Goal: Information Seeking & Learning: Learn about a topic

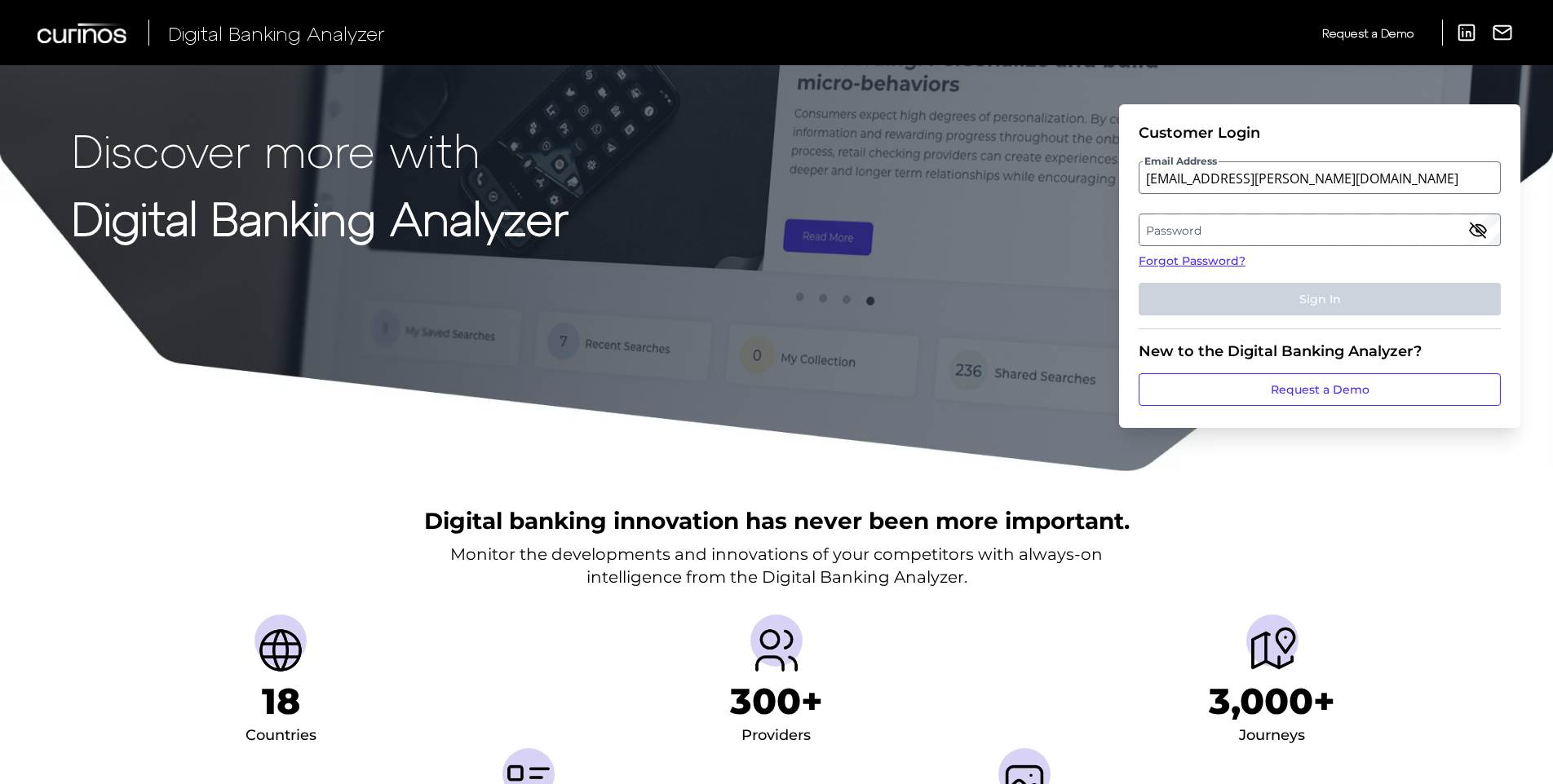
type input "[EMAIL_ADDRESS][PERSON_NAME][DOMAIN_NAME]"
click at [1183, 228] on label "Password" at bounding box center [1318, 230] width 359 height 30
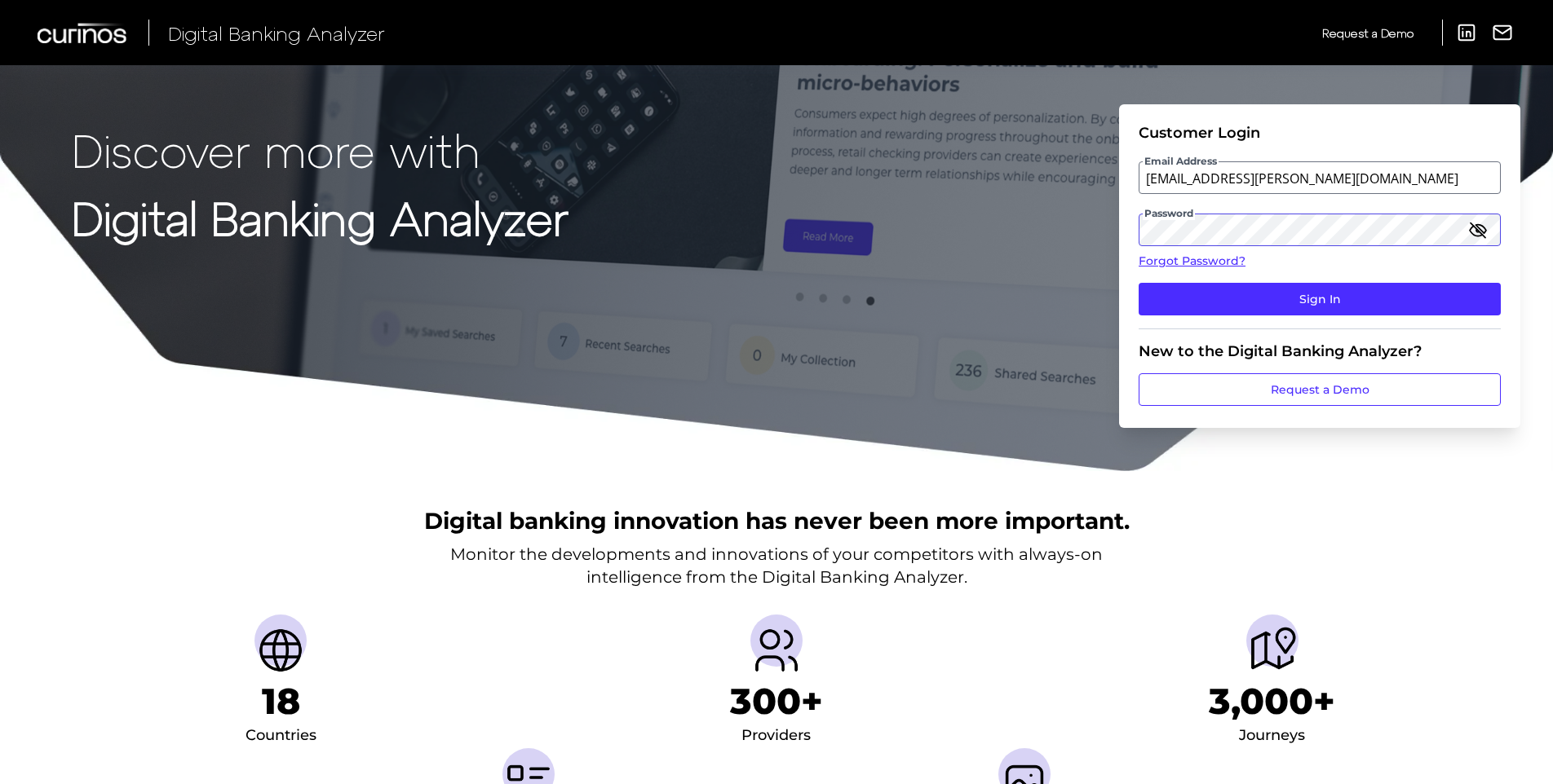
click at [1139, 283] on button "Sign In" at bounding box center [1320, 298] width 362 height 32
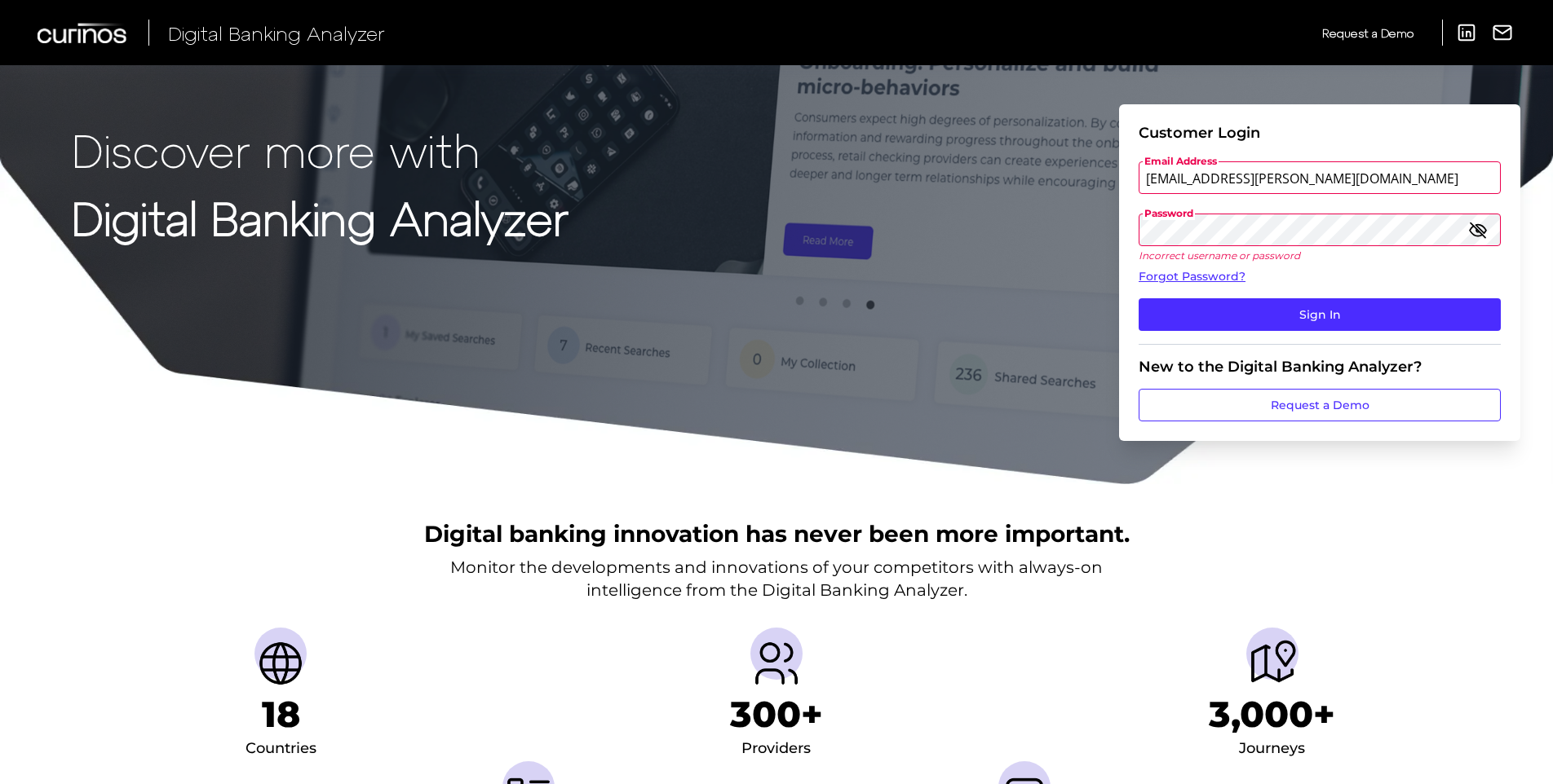
click at [1139, 298] on button "Sign In" at bounding box center [1320, 314] width 362 height 32
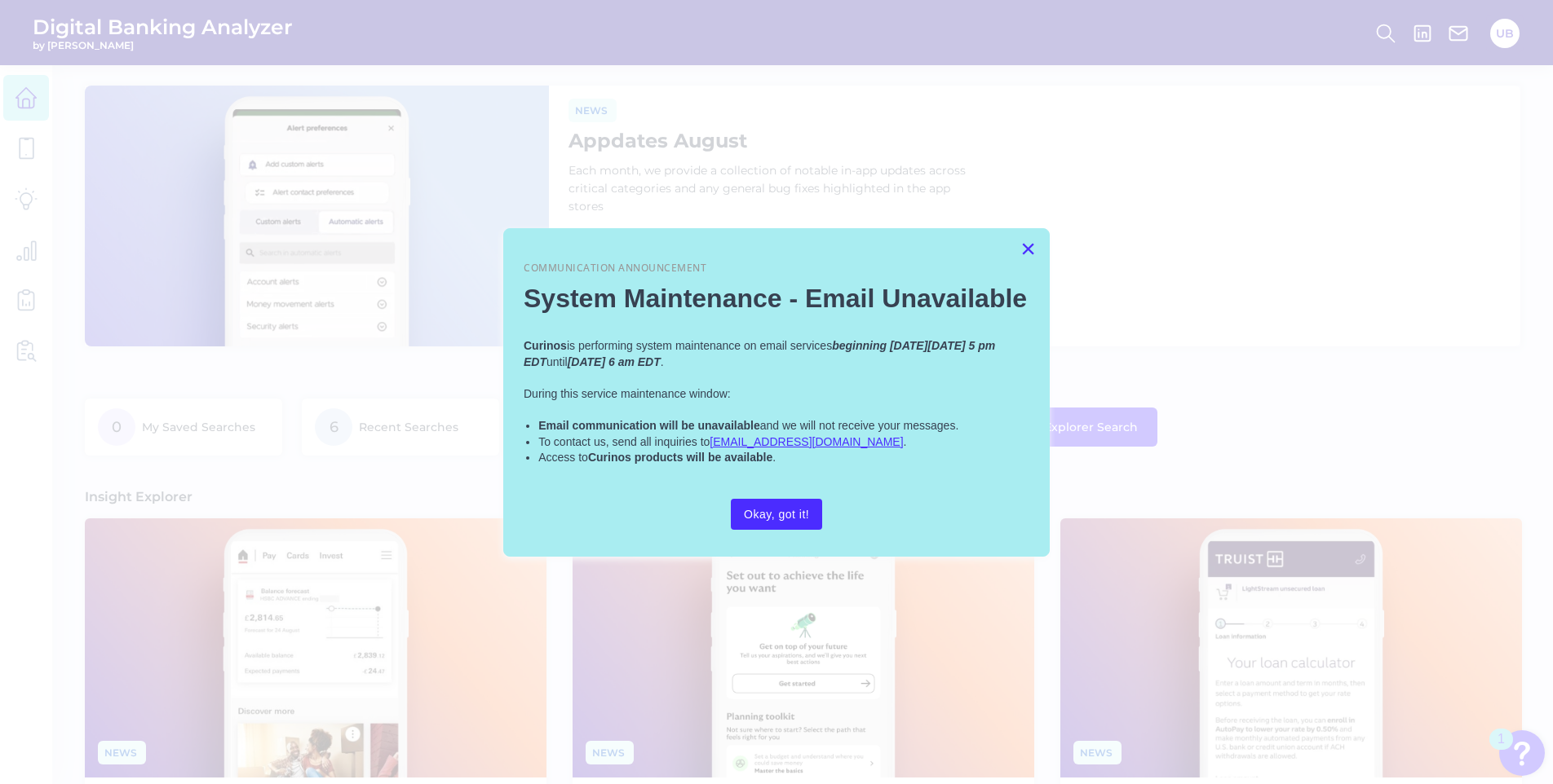
click at [1023, 254] on button "×" at bounding box center [1028, 248] width 16 height 26
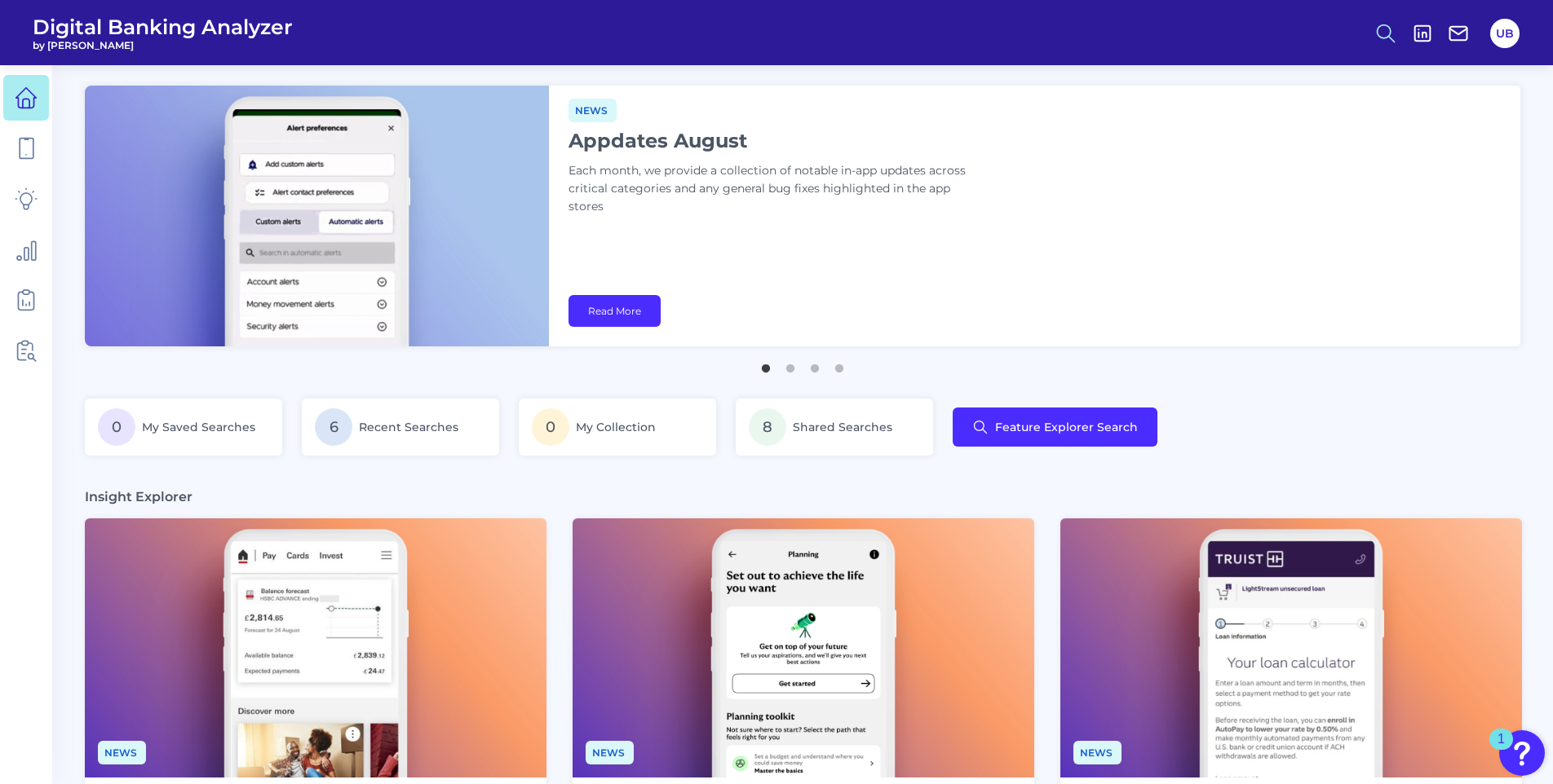
click at [1388, 47] on button at bounding box center [1386, 33] width 38 height 38
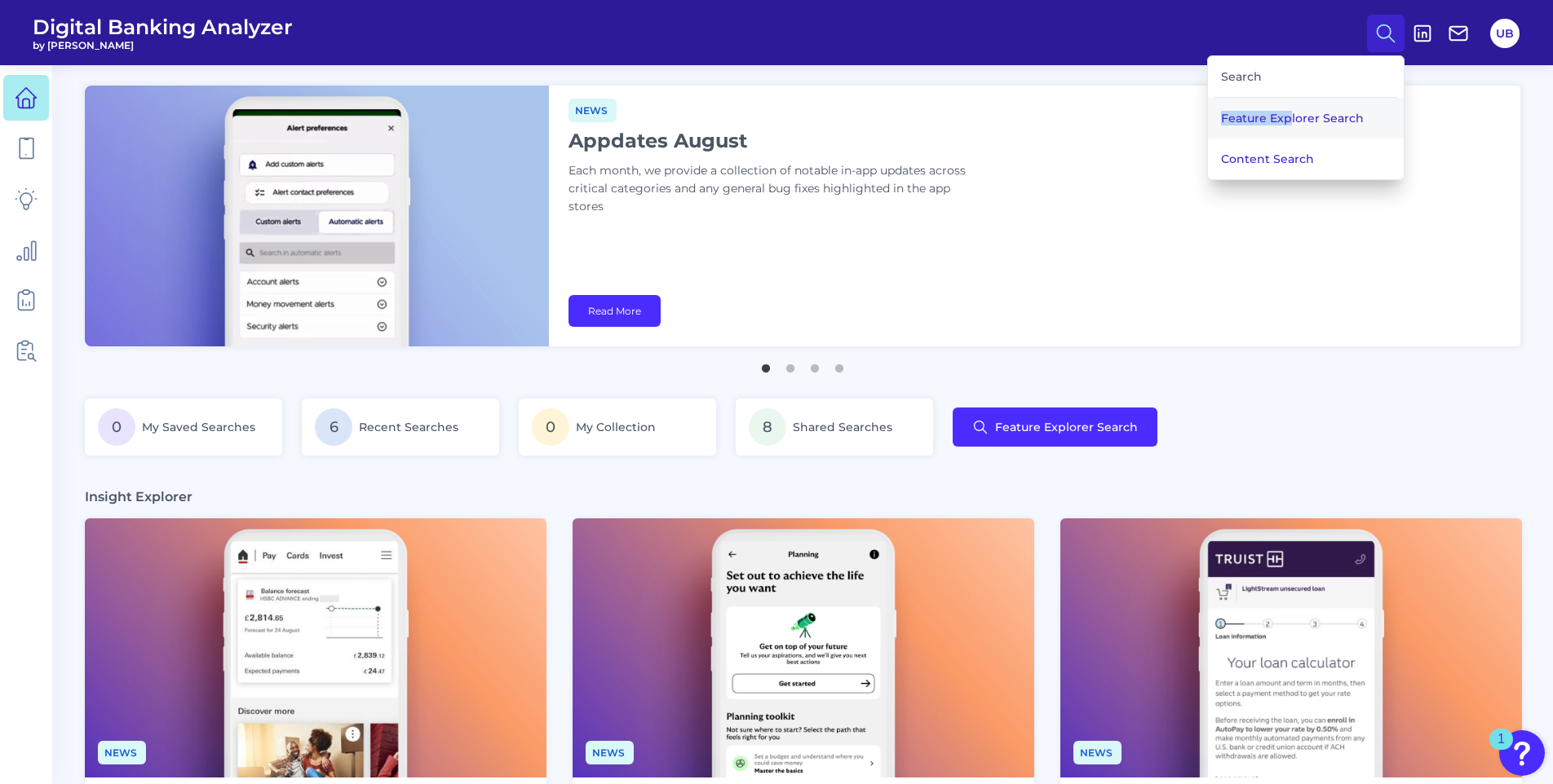
drag, startPoint x: 1302, startPoint y: 78, endPoint x: 1290, endPoint y: 126, distance: 49.5
click at [1290, 126] on div "Search Feature Explorer Search Content Search" at bounding box center [1306, 117] width 198 height 125
click at [1290, 126] on button "Feature Explorer Search" at bounding box center [1306, 118] width 196 height 41
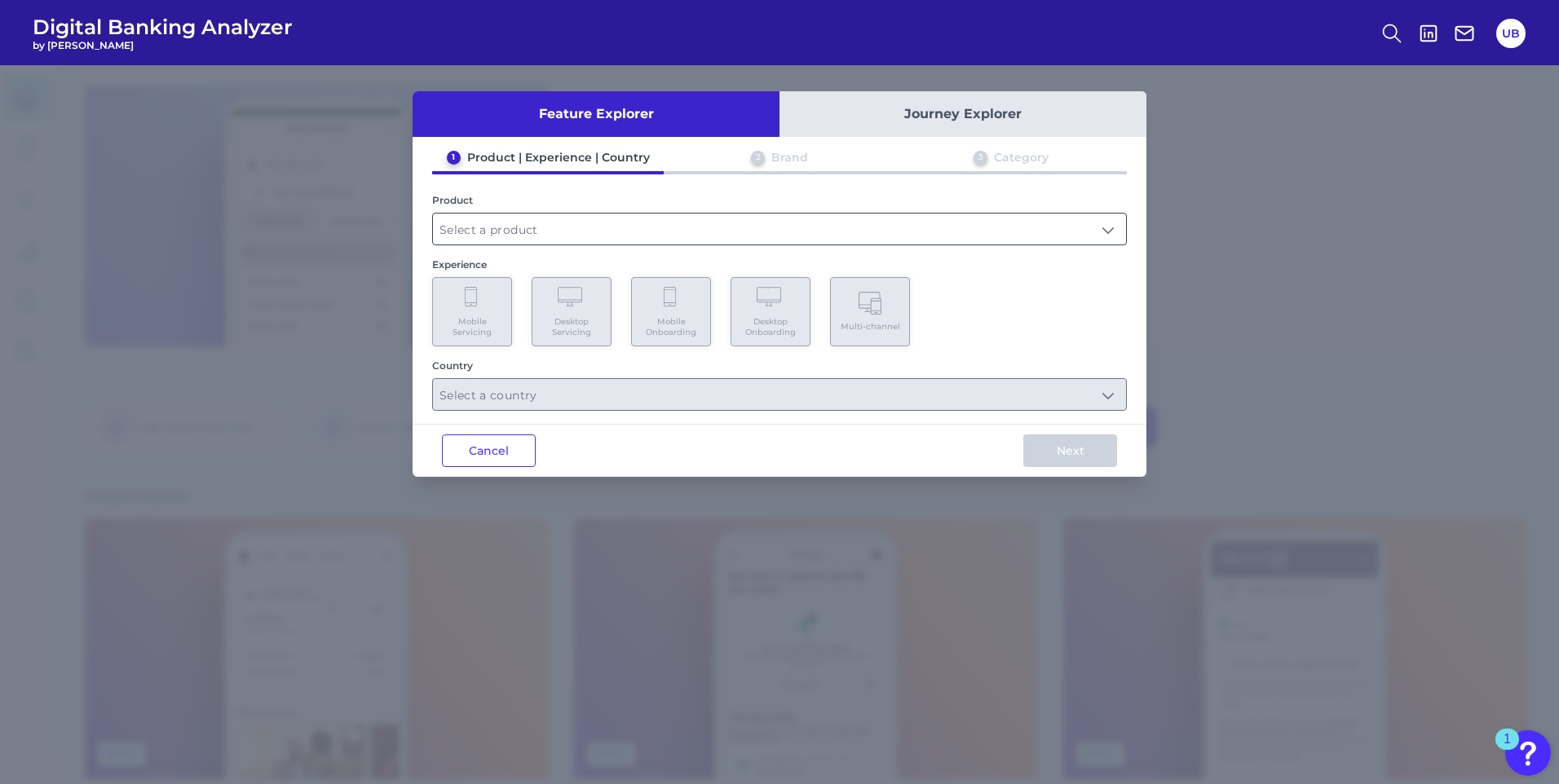
click at [716, 236] on input "text" at bounding box center [780, 229] width 694 height 31
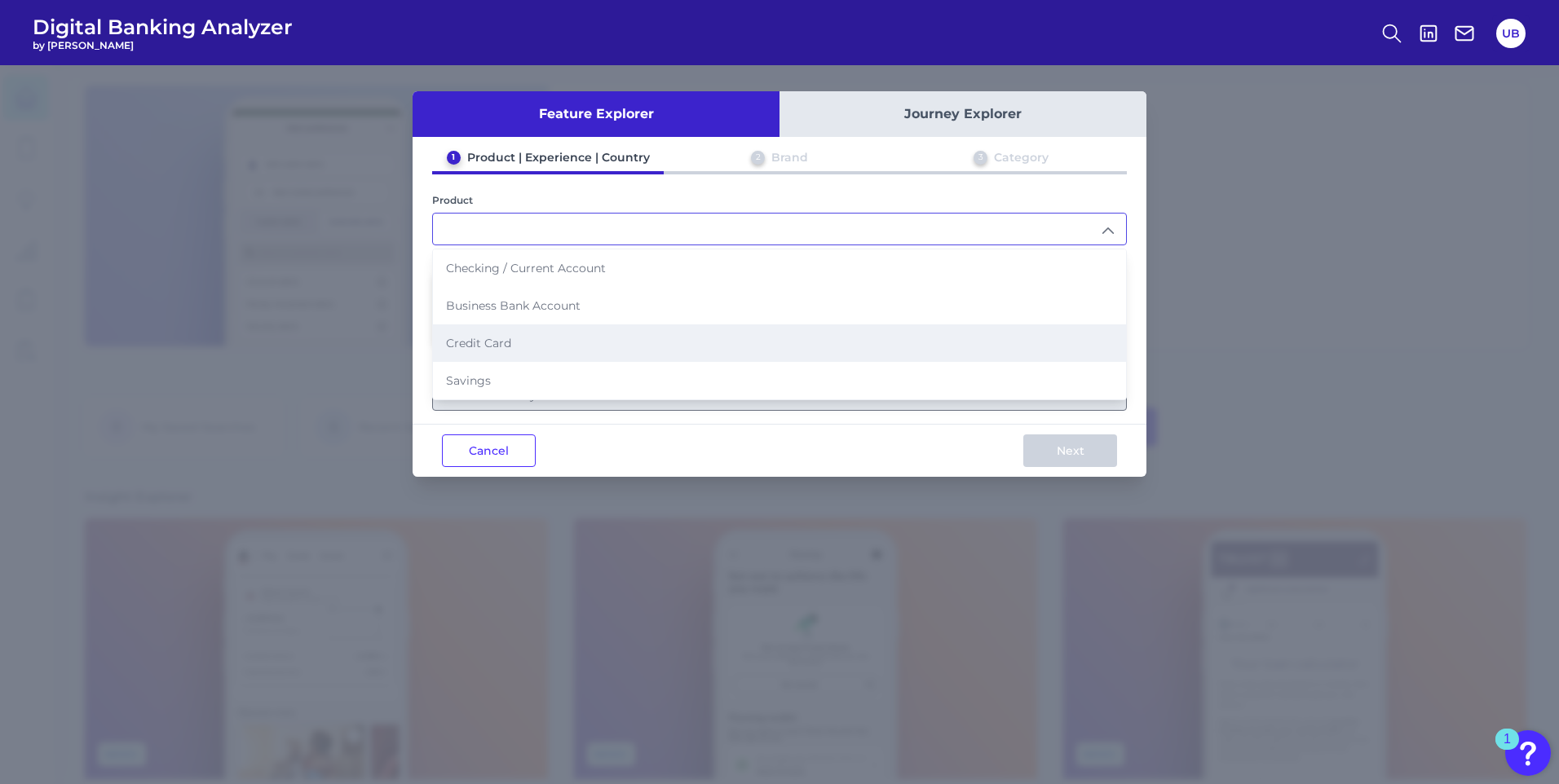
click at [609, 345] on li "Credit Card" at bounding box center [780, 343] width 694 height 38
type input "Credit Card"
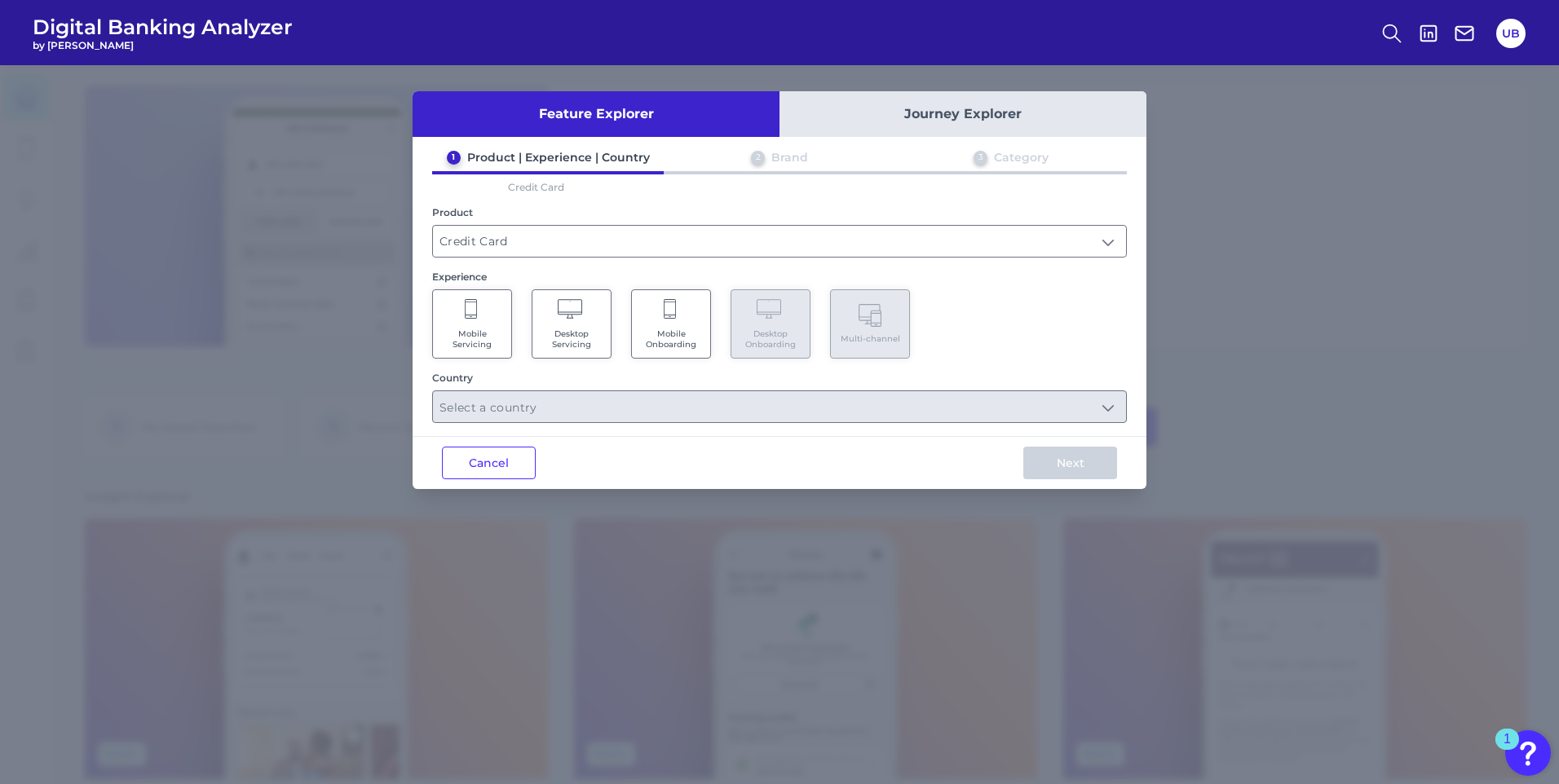
click at [671, 339] on span "Mobile Onboarding" at bounding box center [671, 339] width 62 height 21
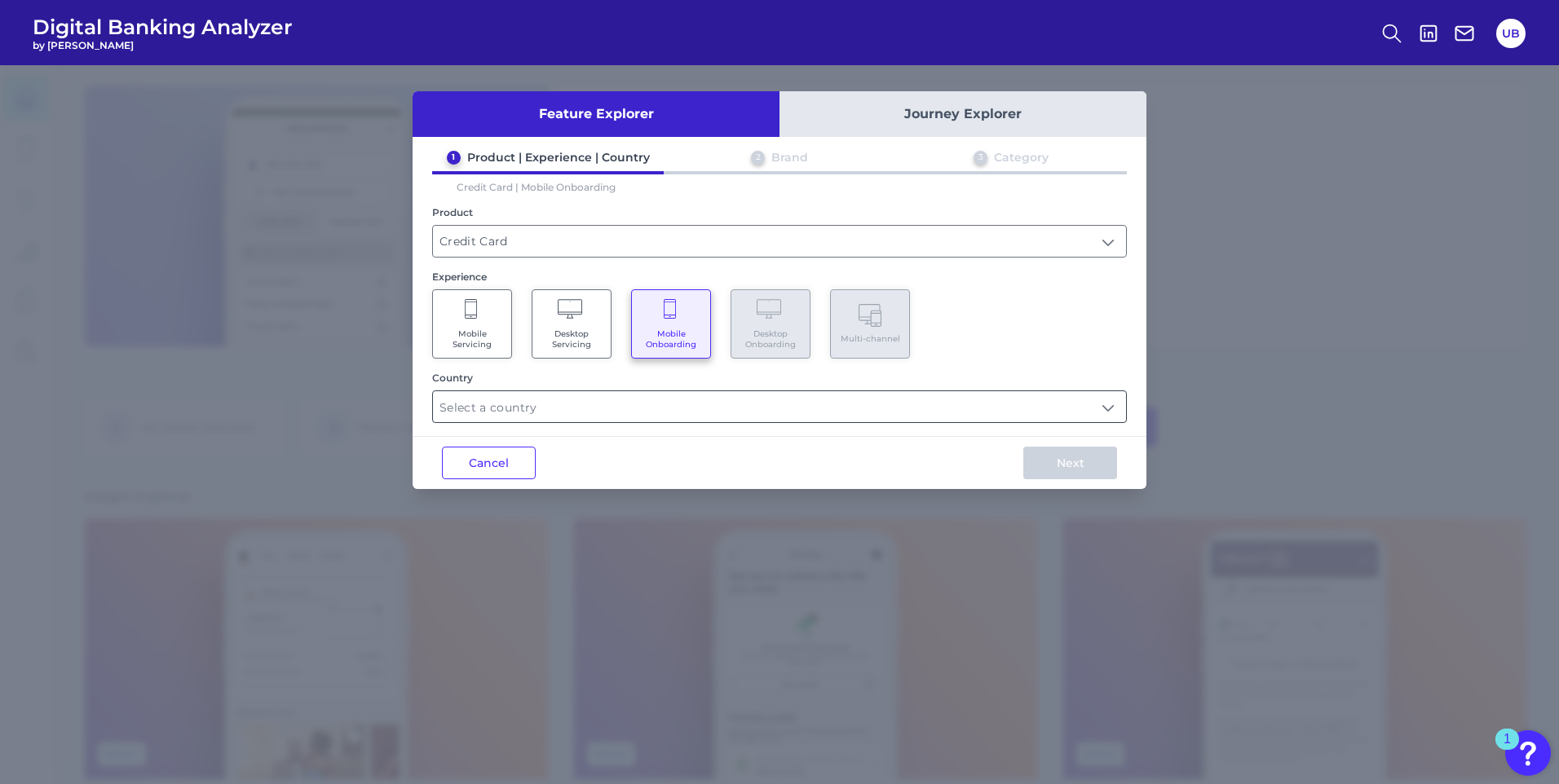
click at [700, 405] on input "text" at bounding box center [780, 407] width 694 height 31
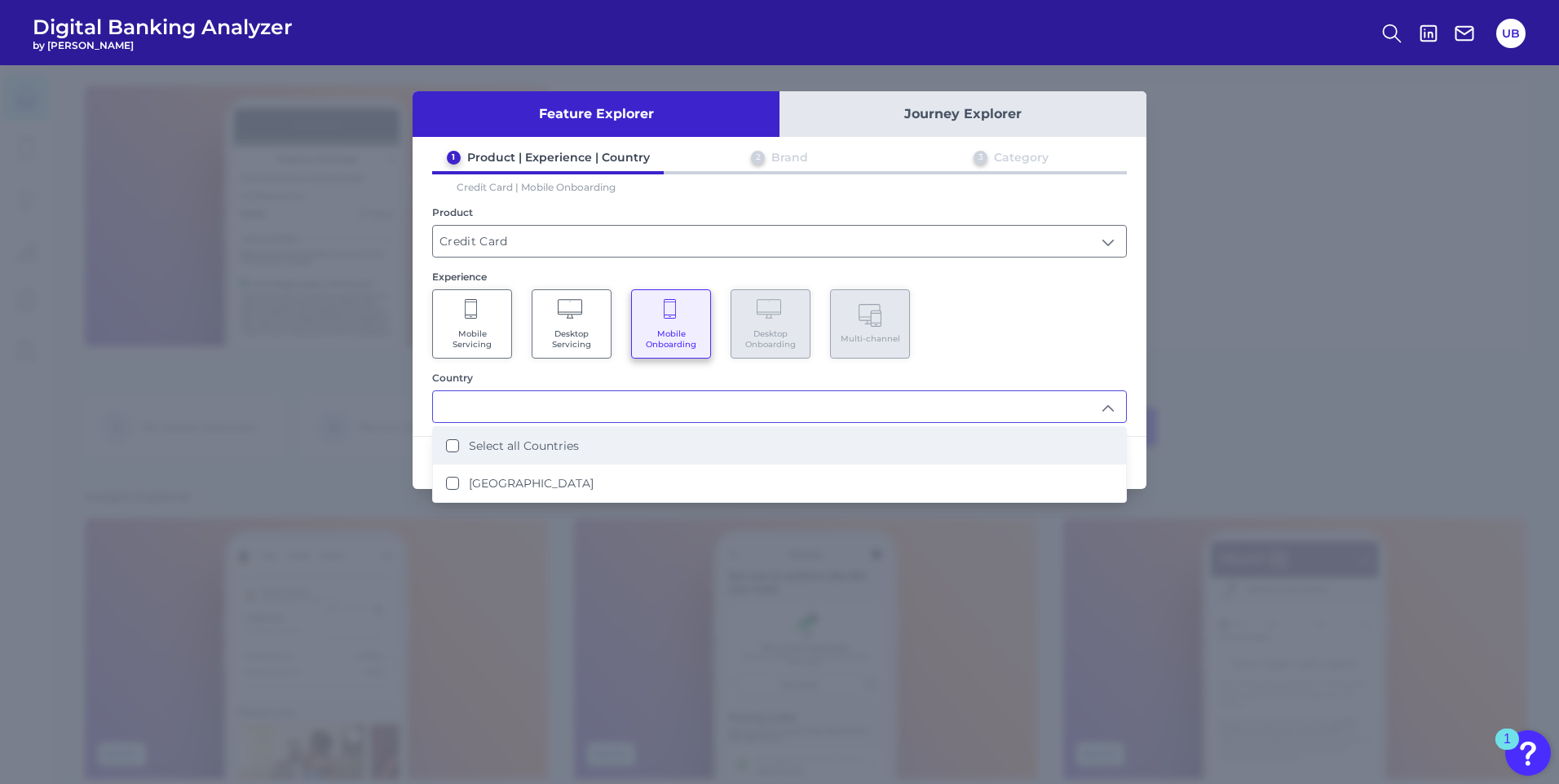
click at [677, 452] on li "Select all Countries" at bounding box center [780, 446] width 694 height 38
type input "Select all Countries"
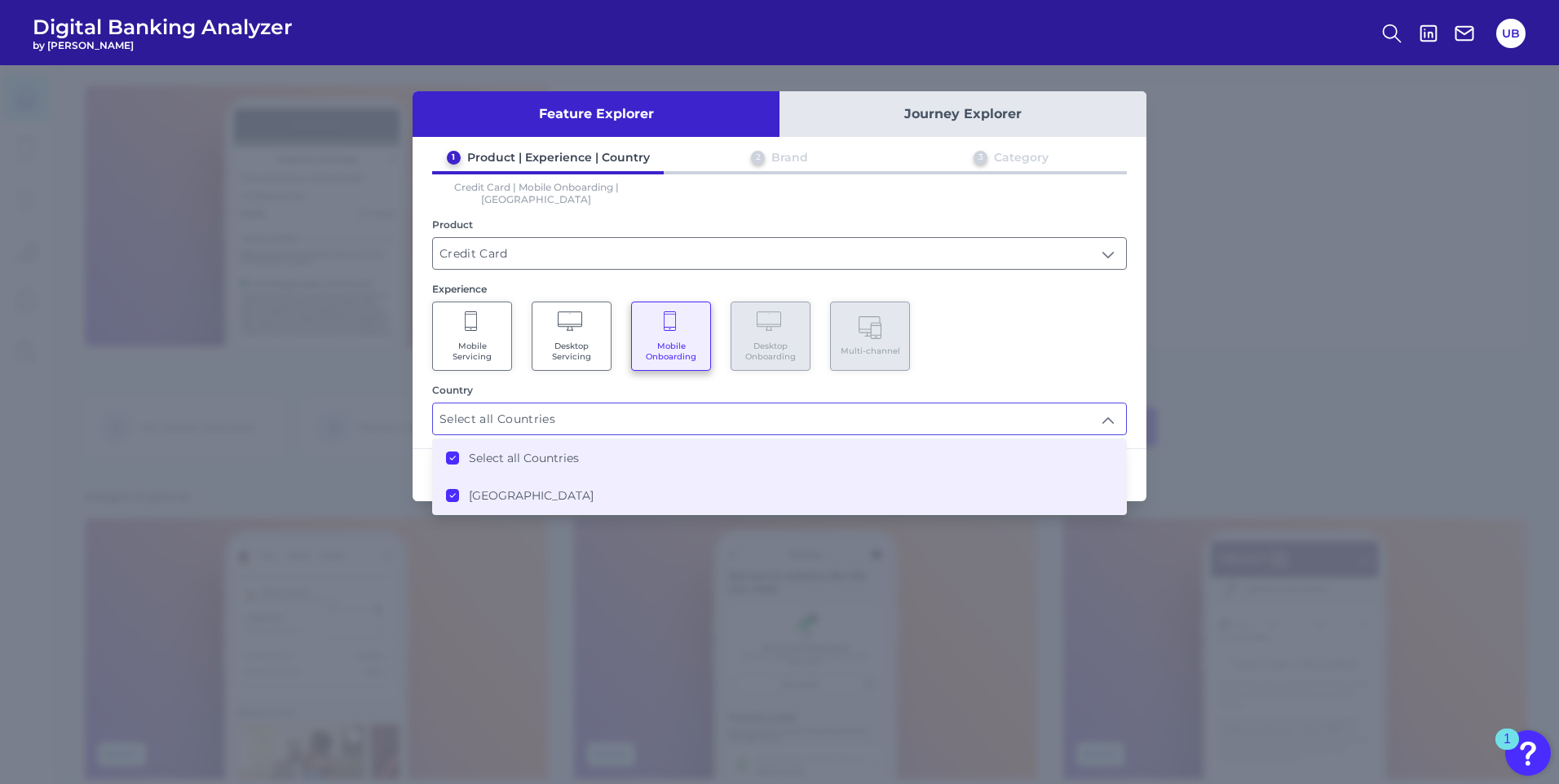
scroll to position [1, 0]
click at [1080, 334] on div "Mobile Servicing Desktop Servicing Mobile Onboarding Desktop Onboarding Multi-c…" at bounding box center [780, 336] width 695 height 69
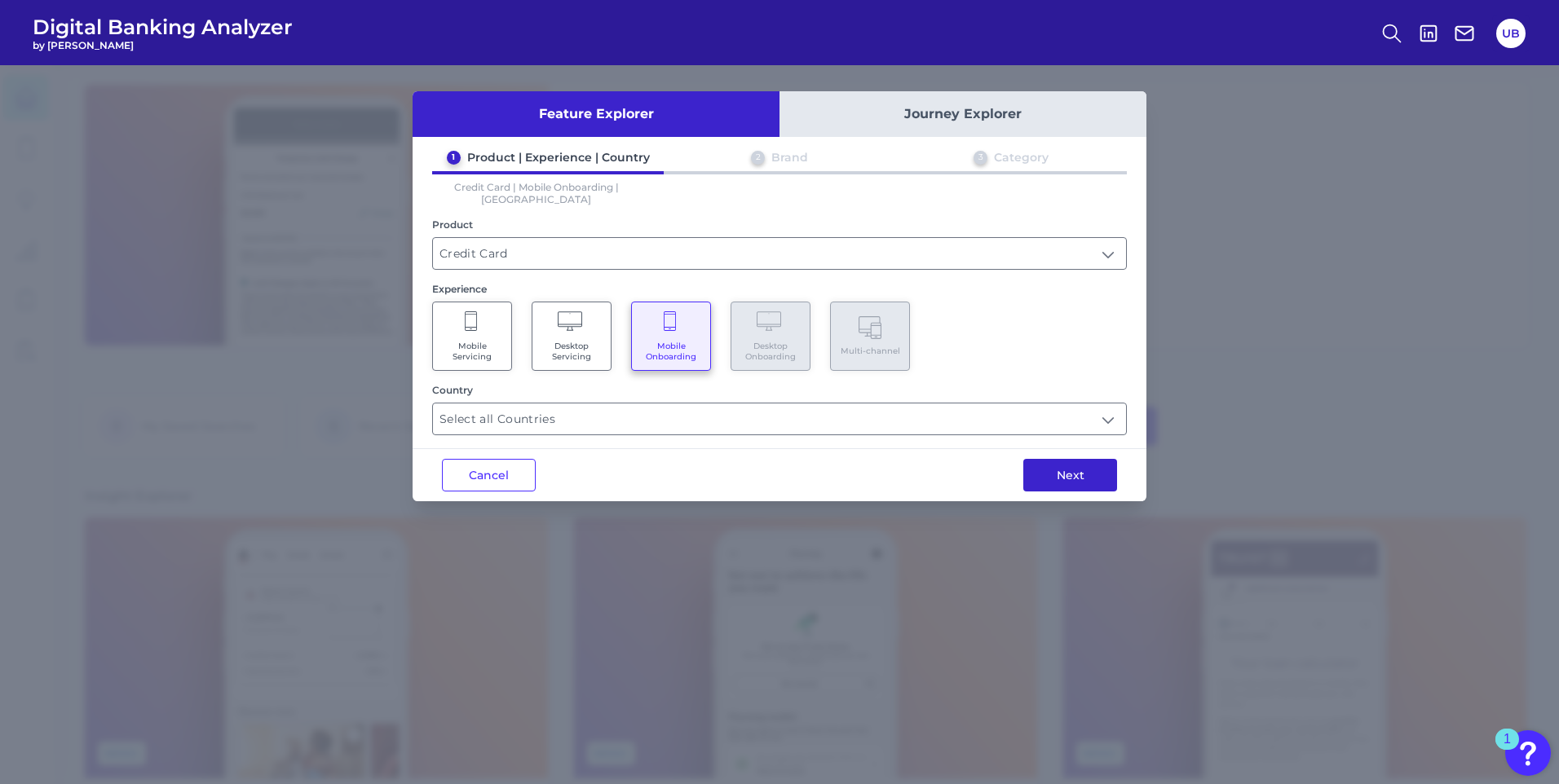
click at [1094, 463] on button "Next" at bounding box center [1070, 475] width 94 height 32
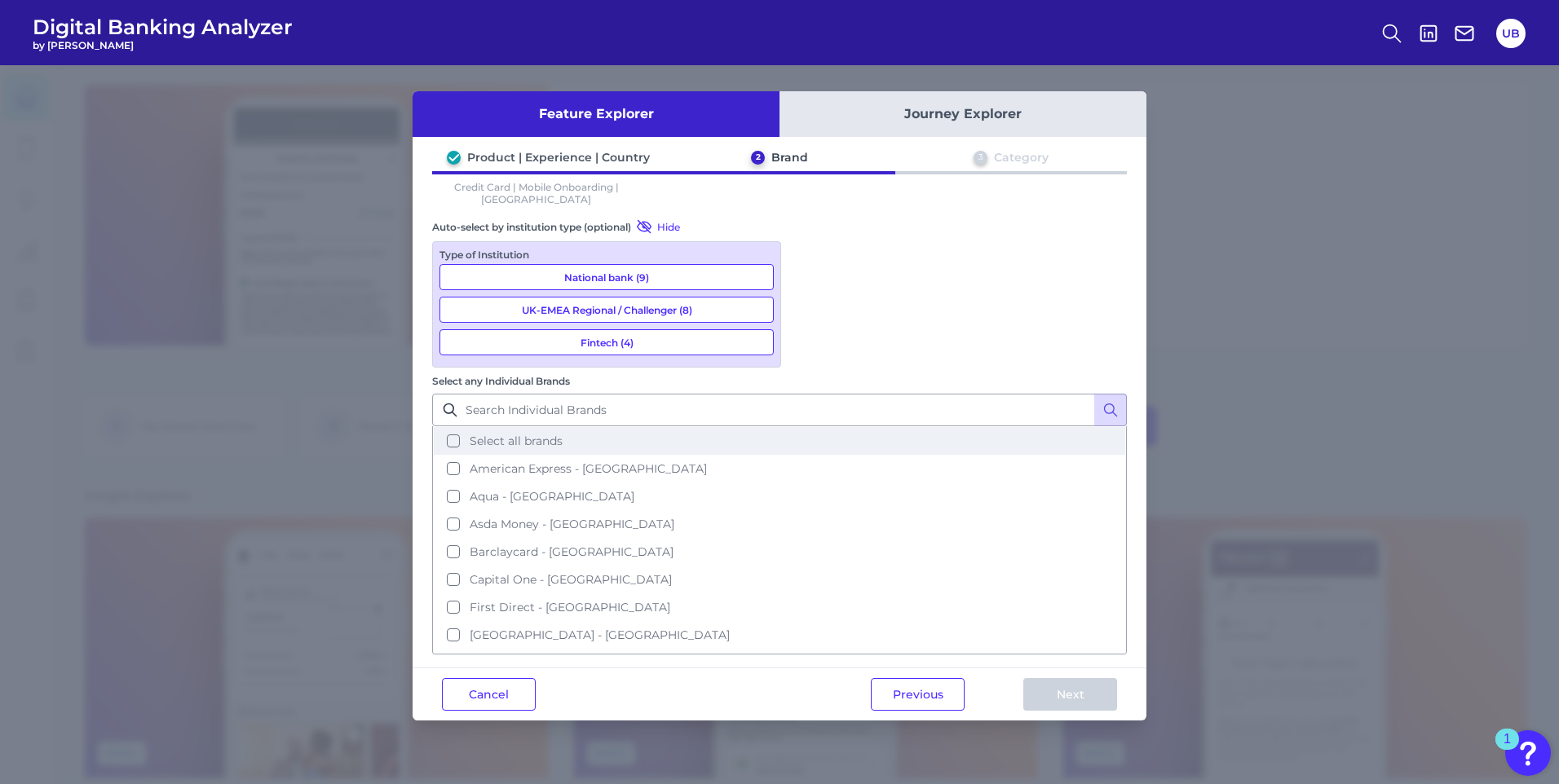
click at [812, 428] on button "Select all brands" at bounding box center [780, 441] width 692 height 28
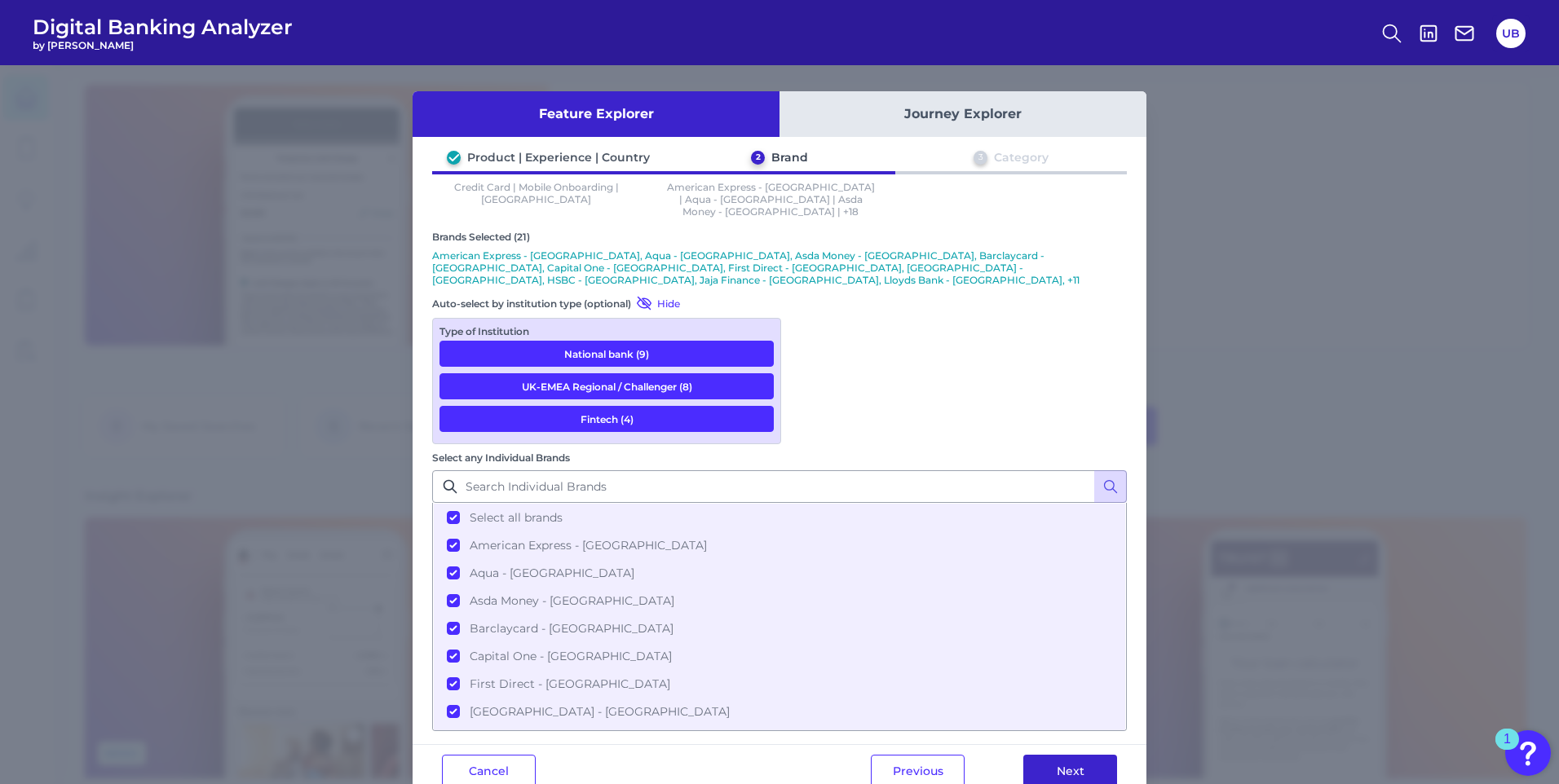
click at [1078, 755] on button "Next" at bounding box center [1070, 771] width 94 height 32
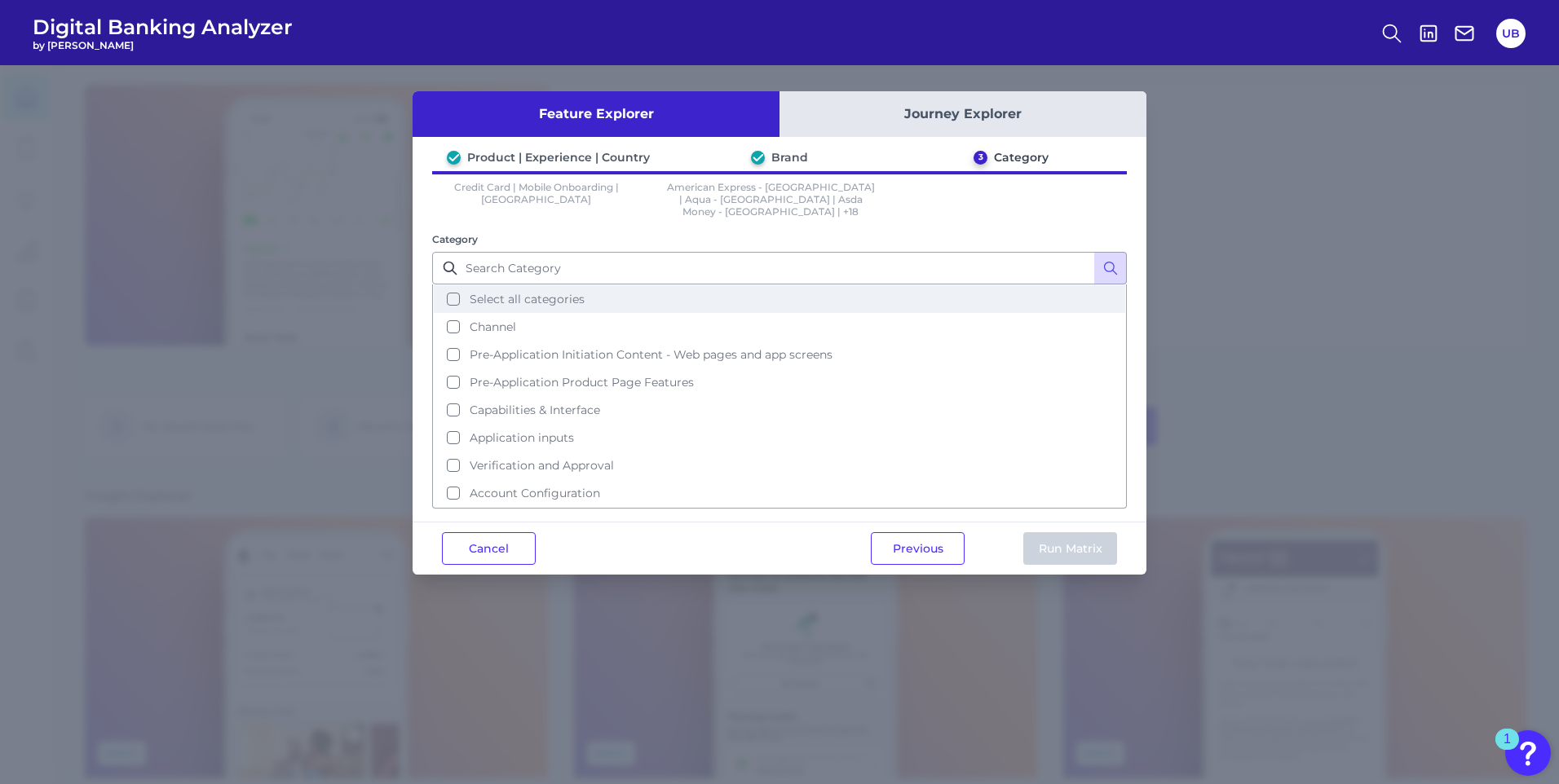
click at [454, 296] on button "Select all categories" at bounding box center [780, 299] width 692 height 28
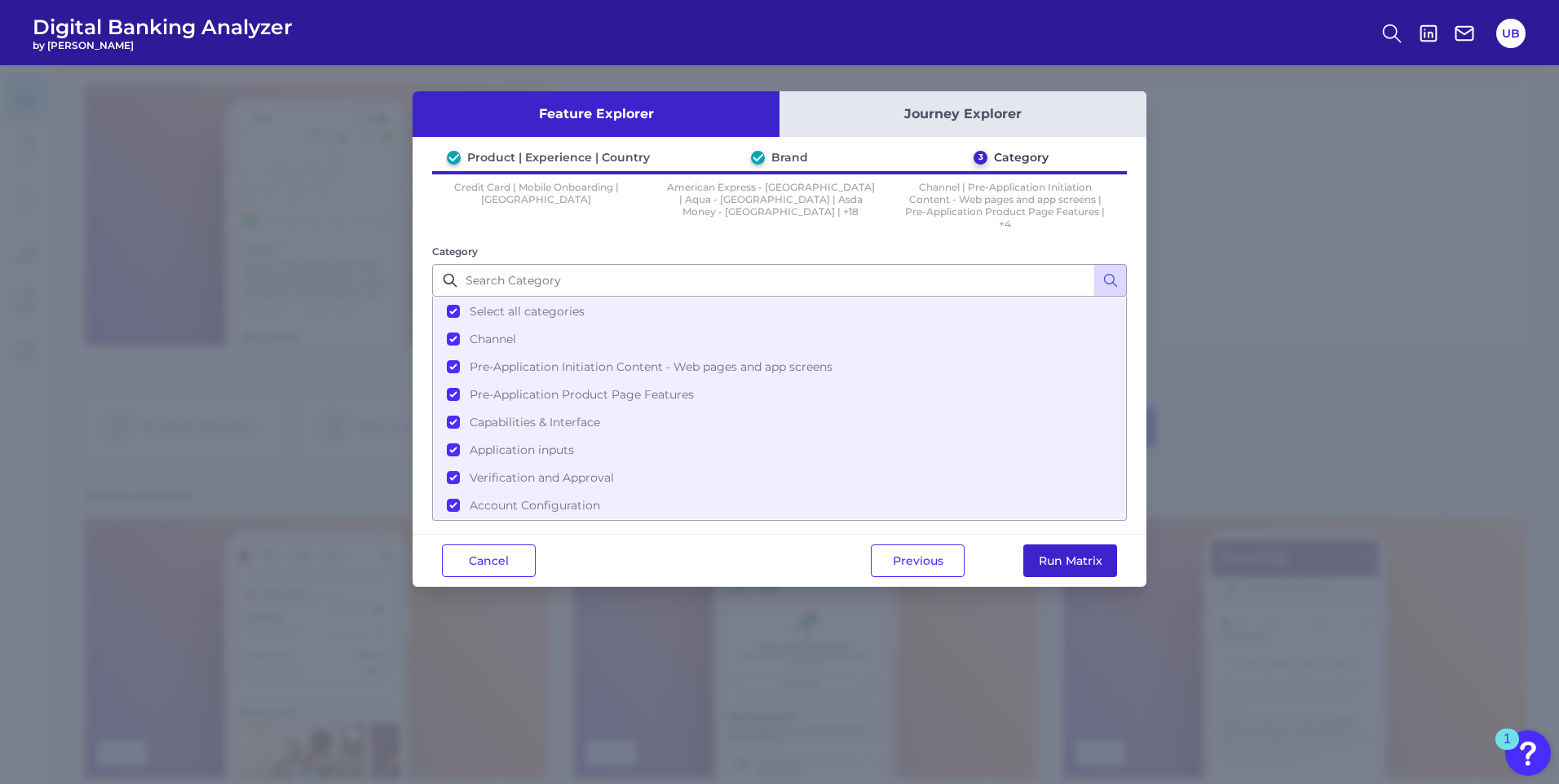
click at [1052, 559] on button "Run Matrix" at bounding box center [1070, 561] width 94 height 32
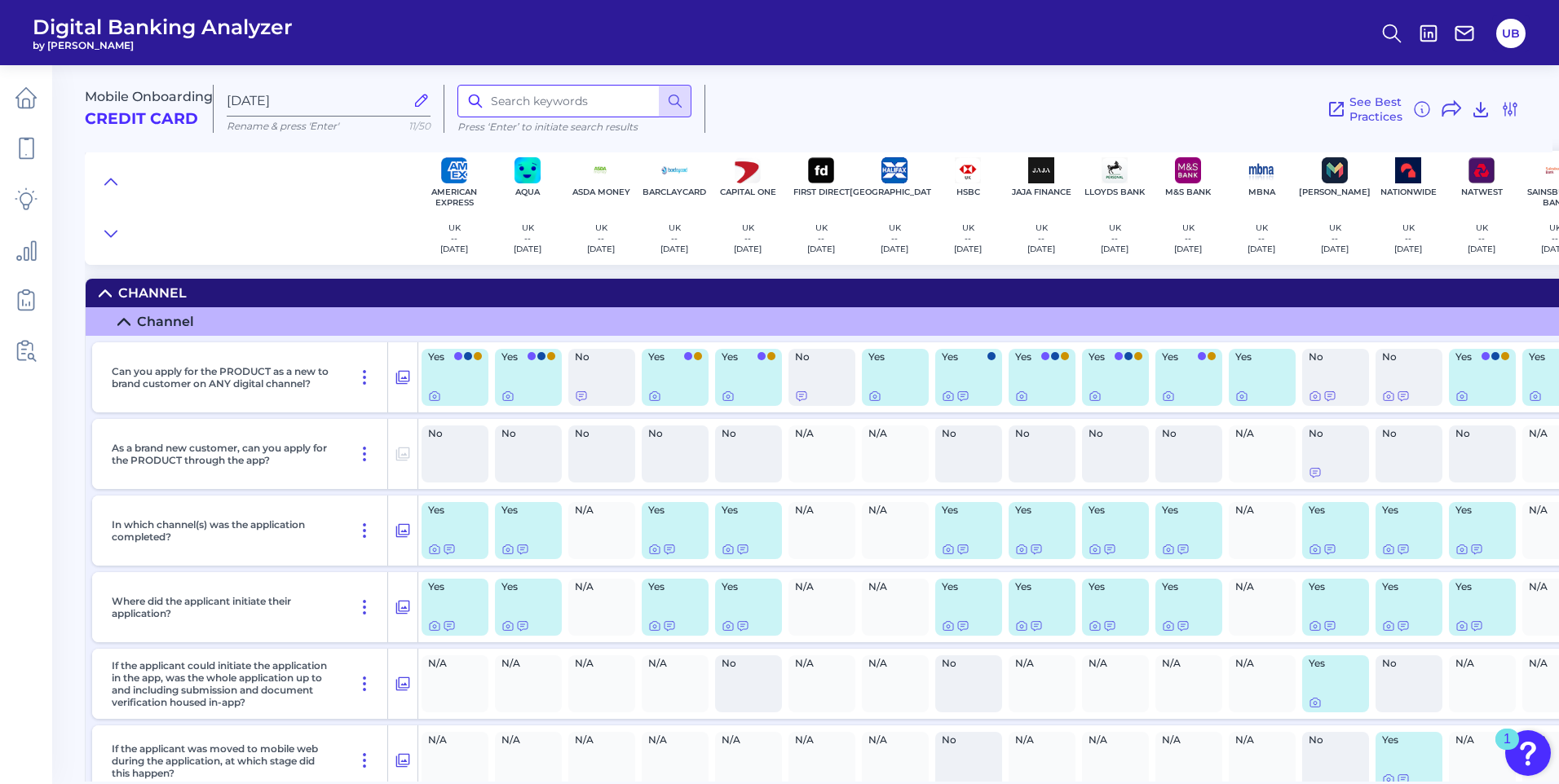
click at [546, 92] on input at bounding box center [574, 101] width 234 height 32
type input "credit limit"
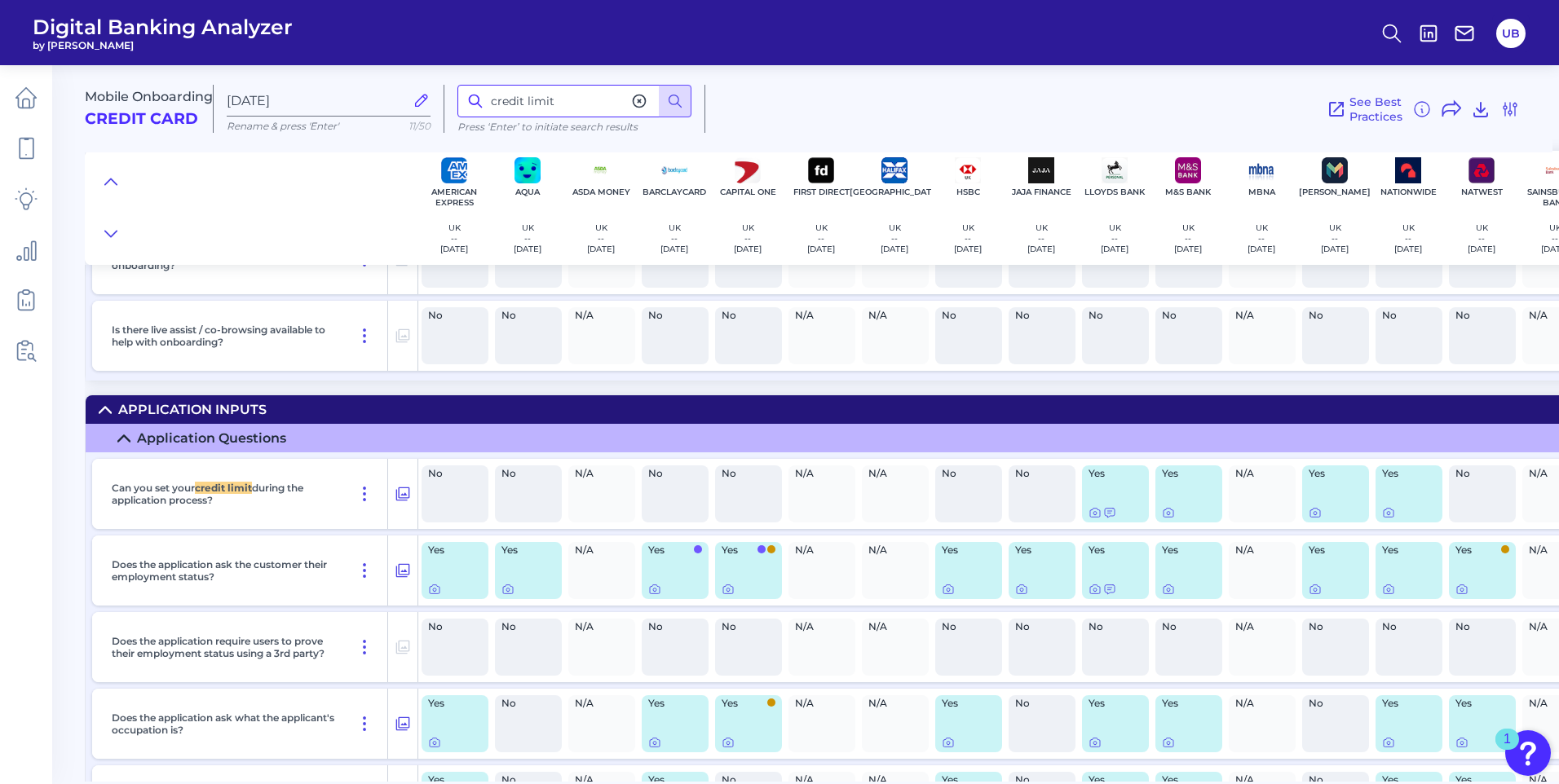
scroll to position [5798, 0]
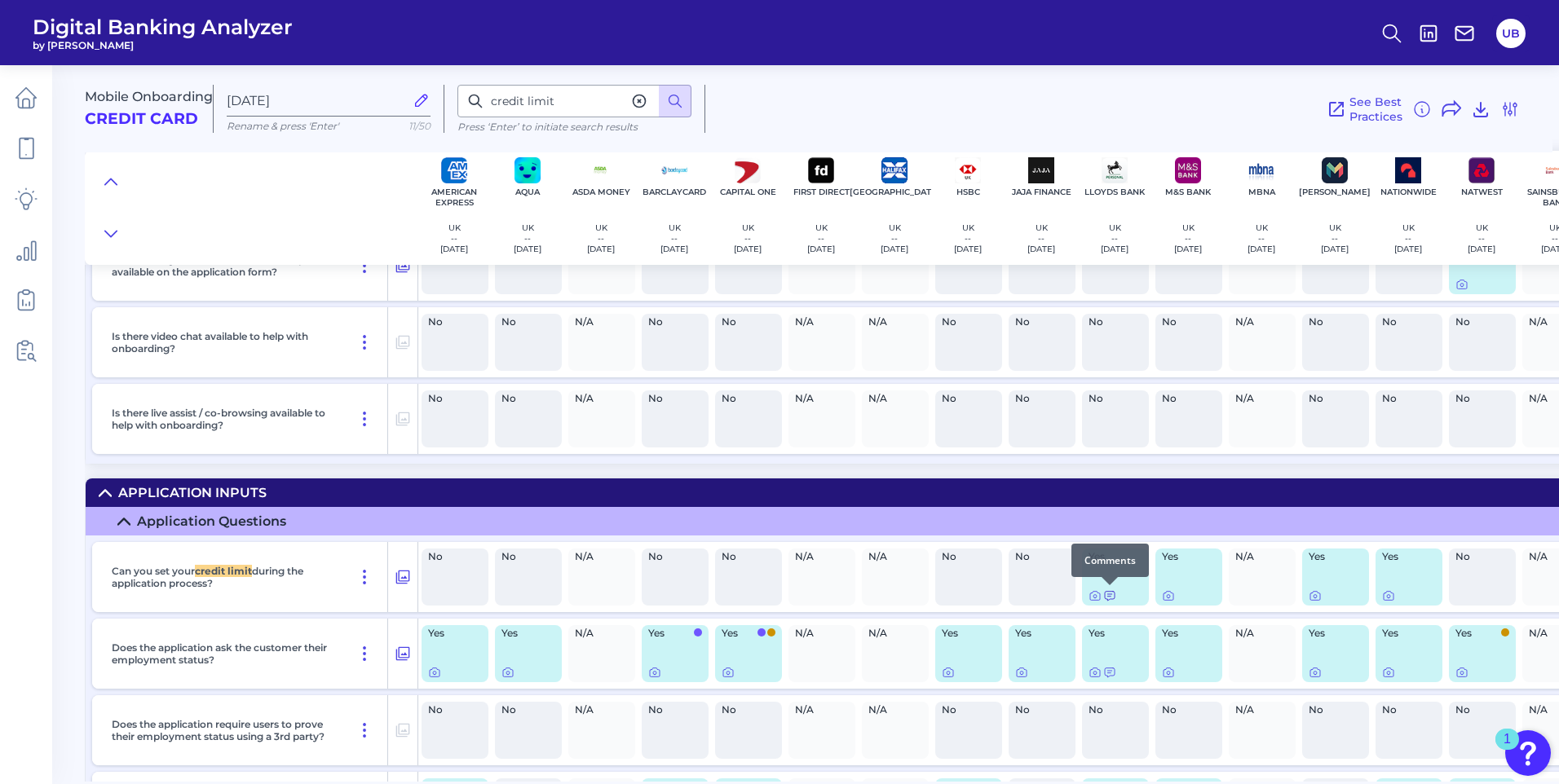
click at [1107, 596] on icon at bounding box center [1110, 596] width 13 height 13
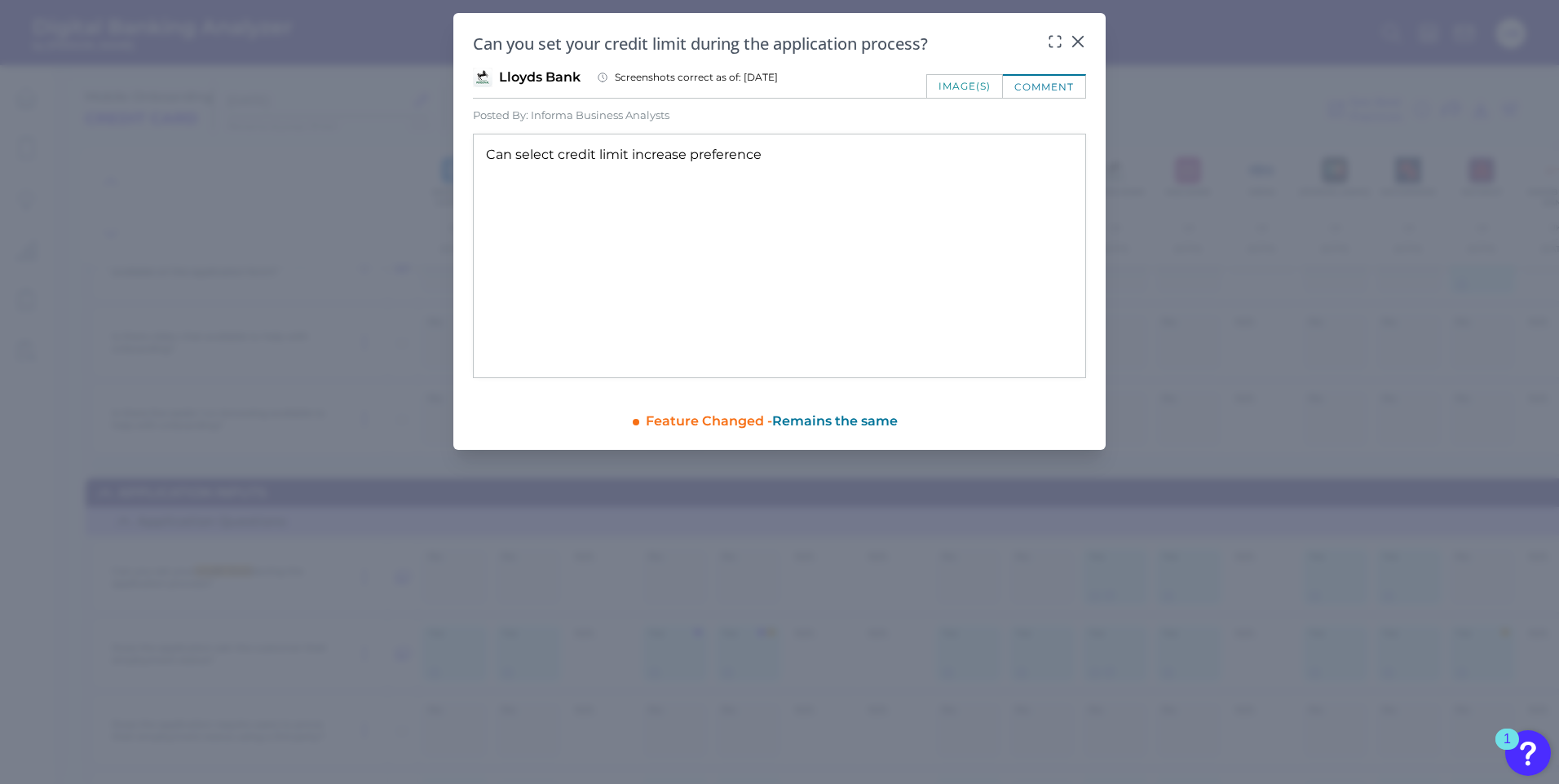
click at [962, 80] on div "image(s)" at bounding box center [964, 86] width 77 height 24
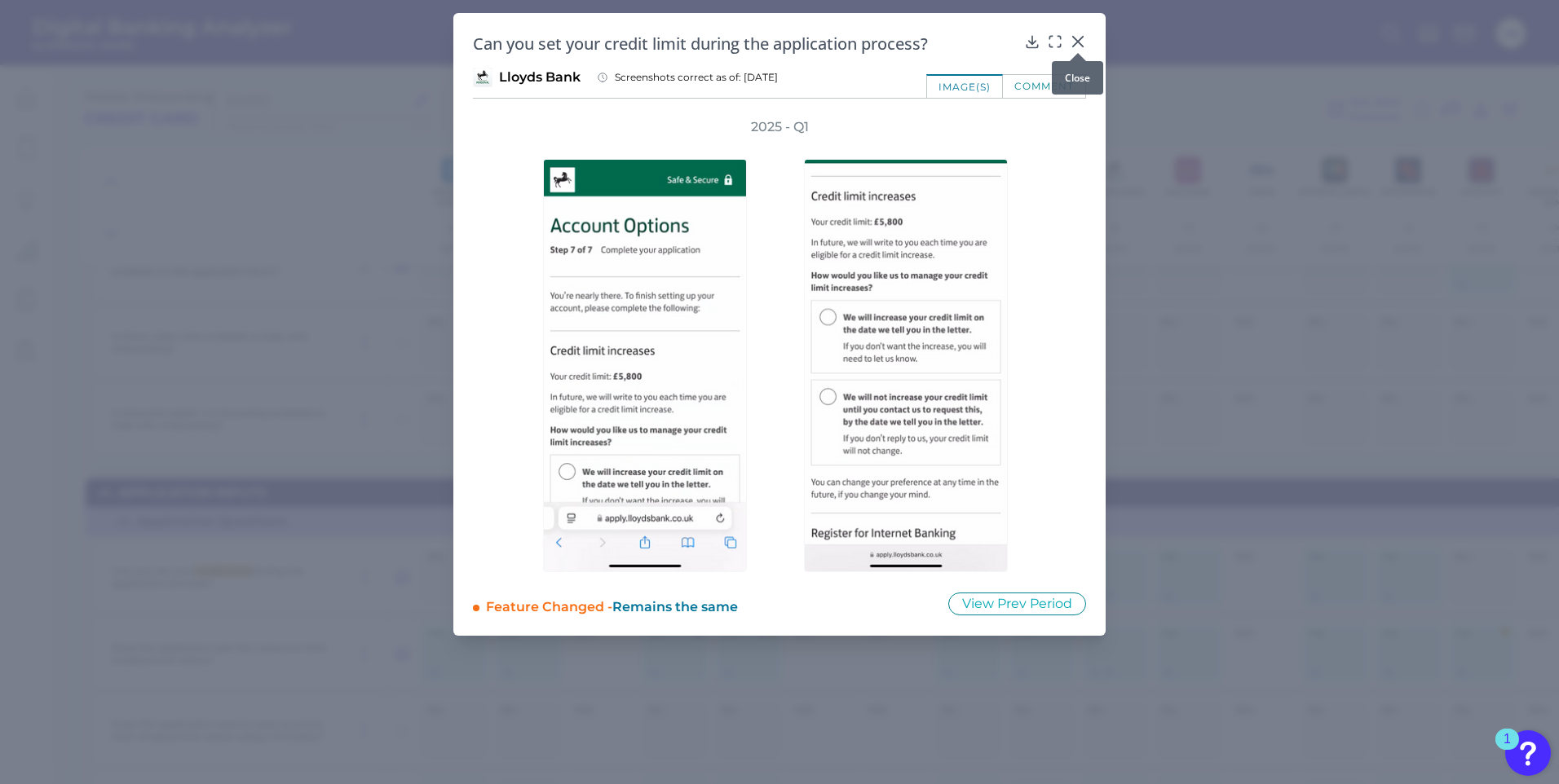
click at [1073, 48] on div at bounding box center [1078, 54] width 17 height 17
click at [1081, 38] on icon at bounding box center [1078, 42] width 10 height 10
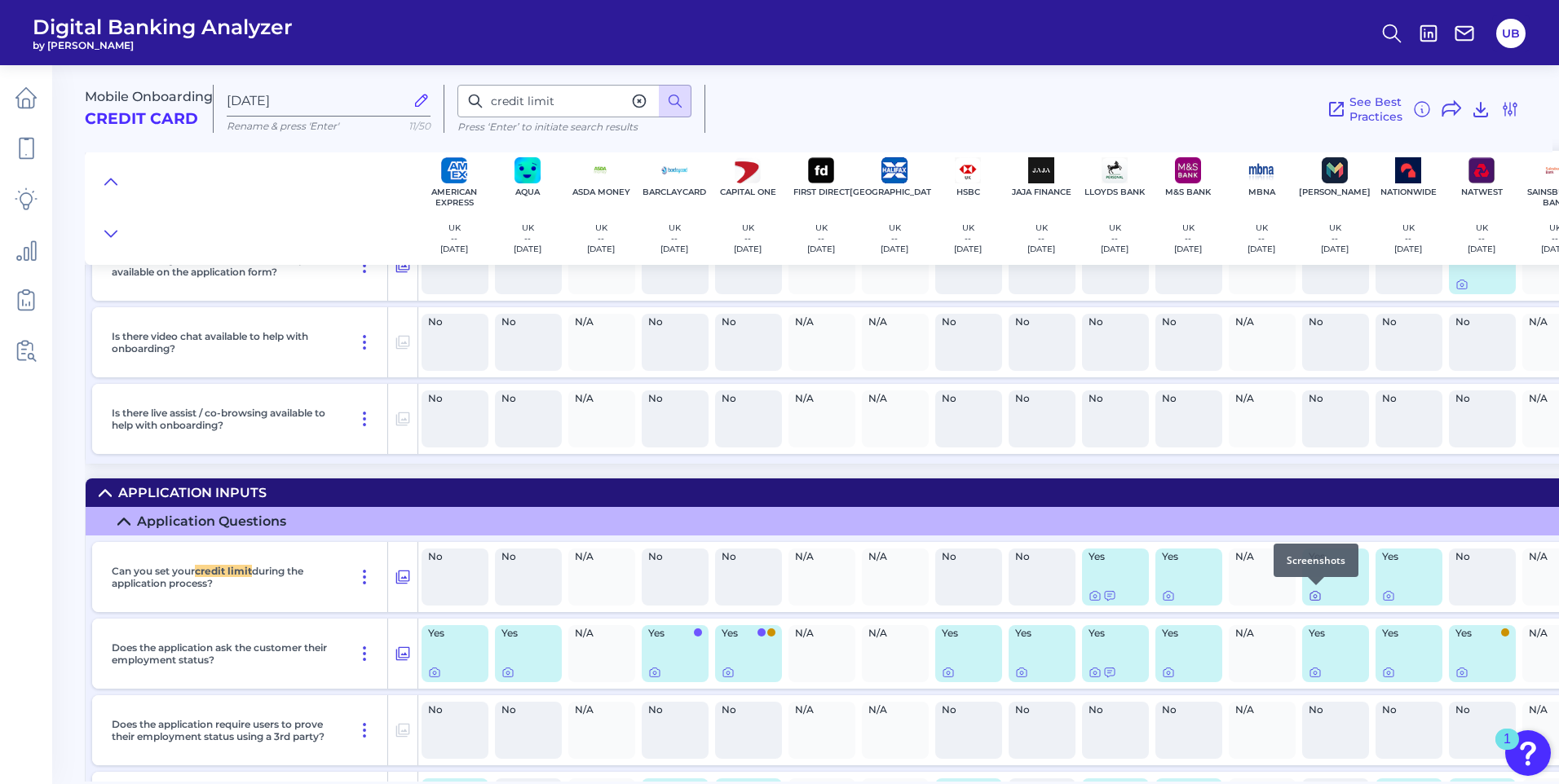
click at [1319, 595] on icon at bounding box center [1315, 596] width 13 height 13
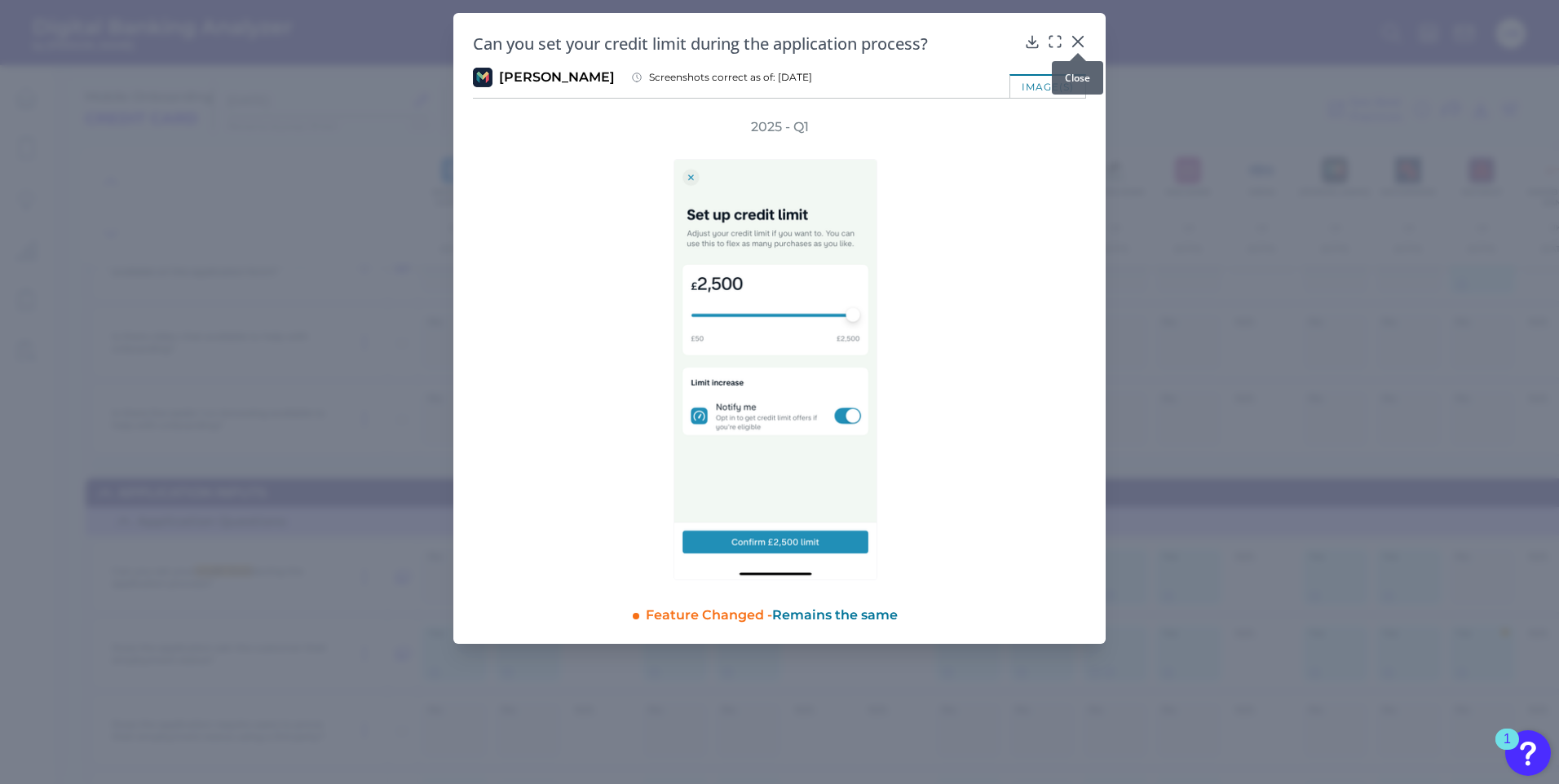
click at [1079, 41] on icon at bounding box center [1078, 42] width 10 height 10
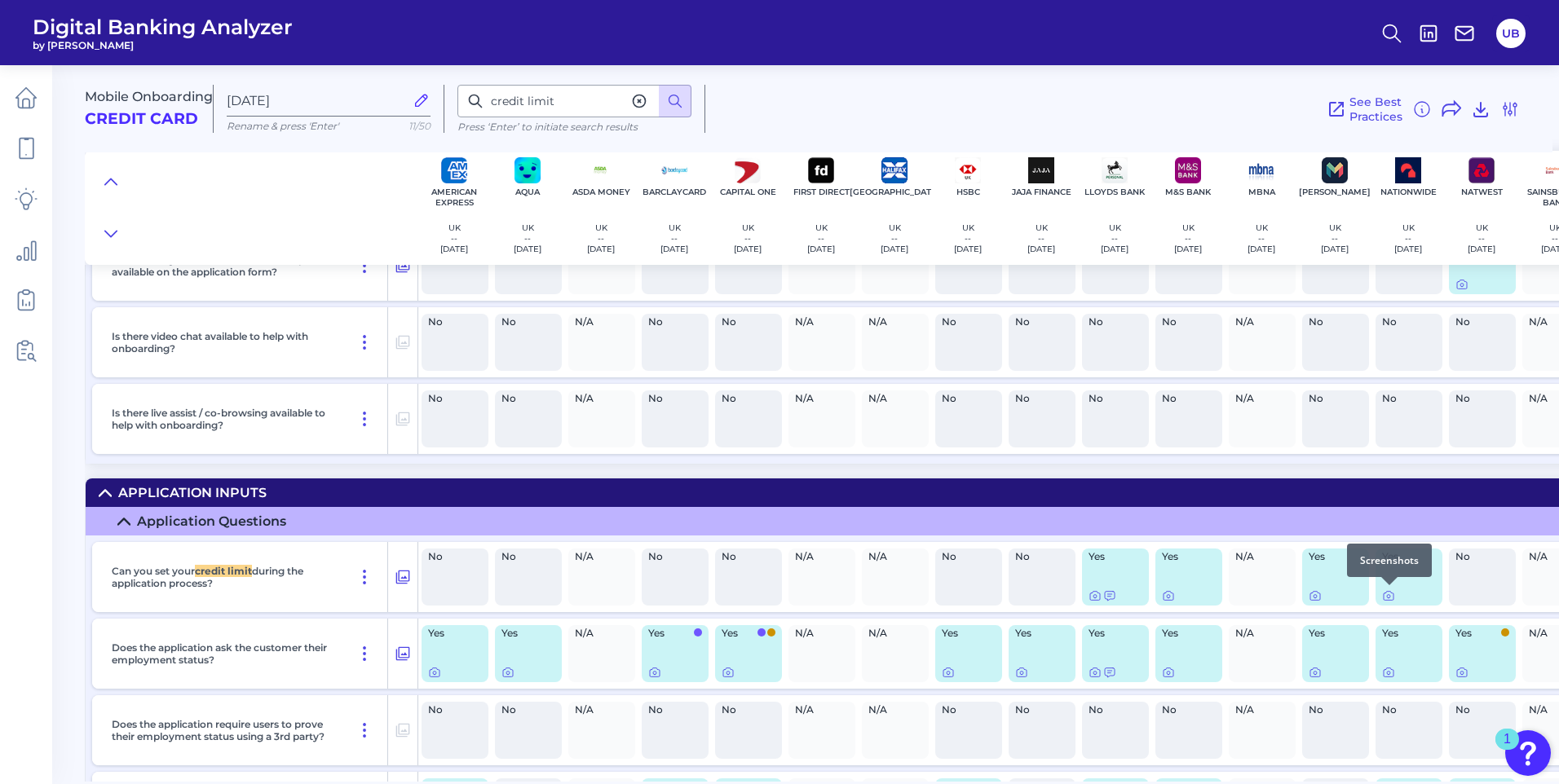
click at [1383, 592] on div at bounding box center [1390, 585] width 17 height 17
click at [1389, 596] on icon at bounding box center [1389, 596] width 13 height 13
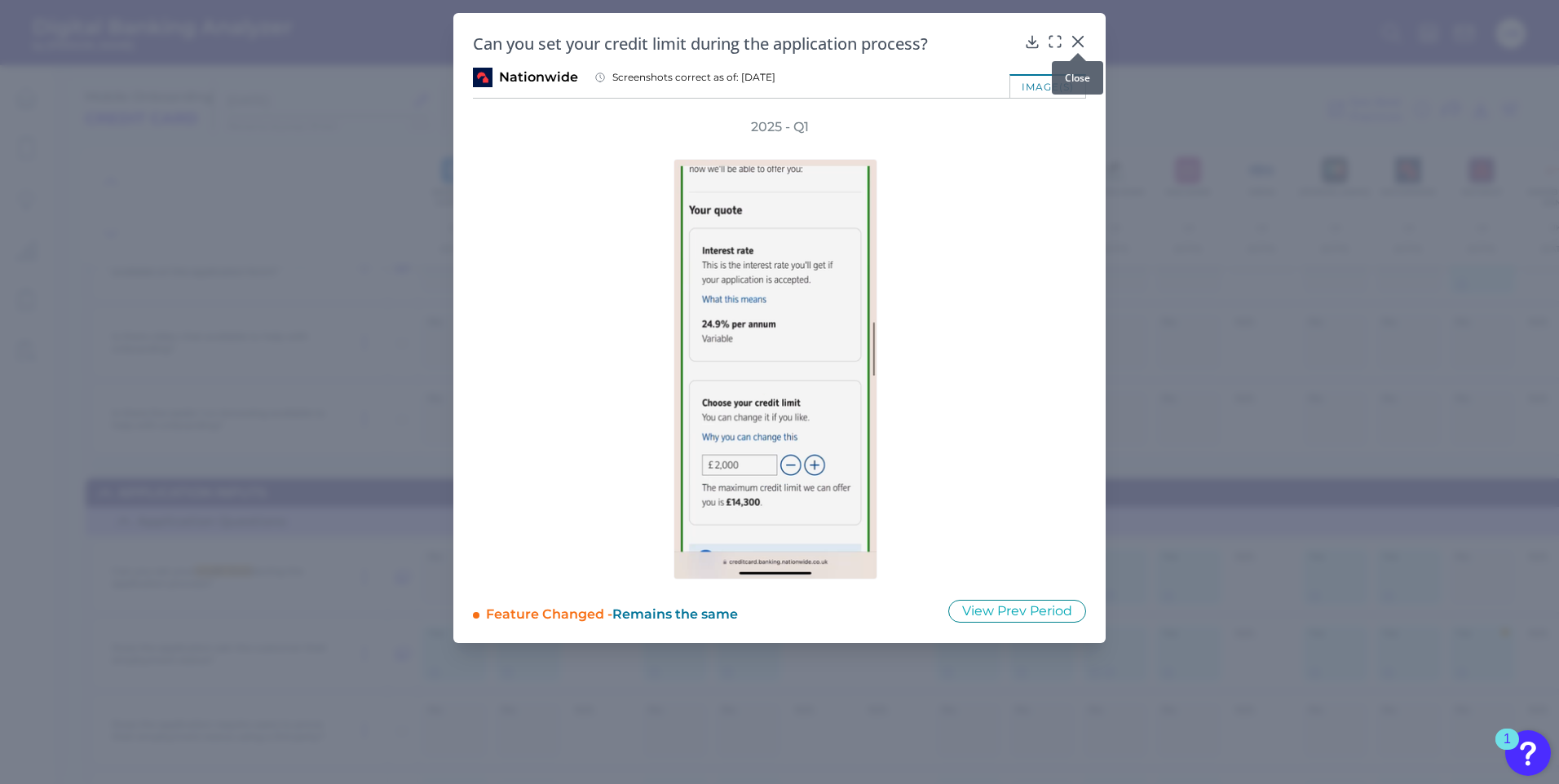
click at [1076, 40] on icon at bounding box center [1078, 42] width 10 height 10
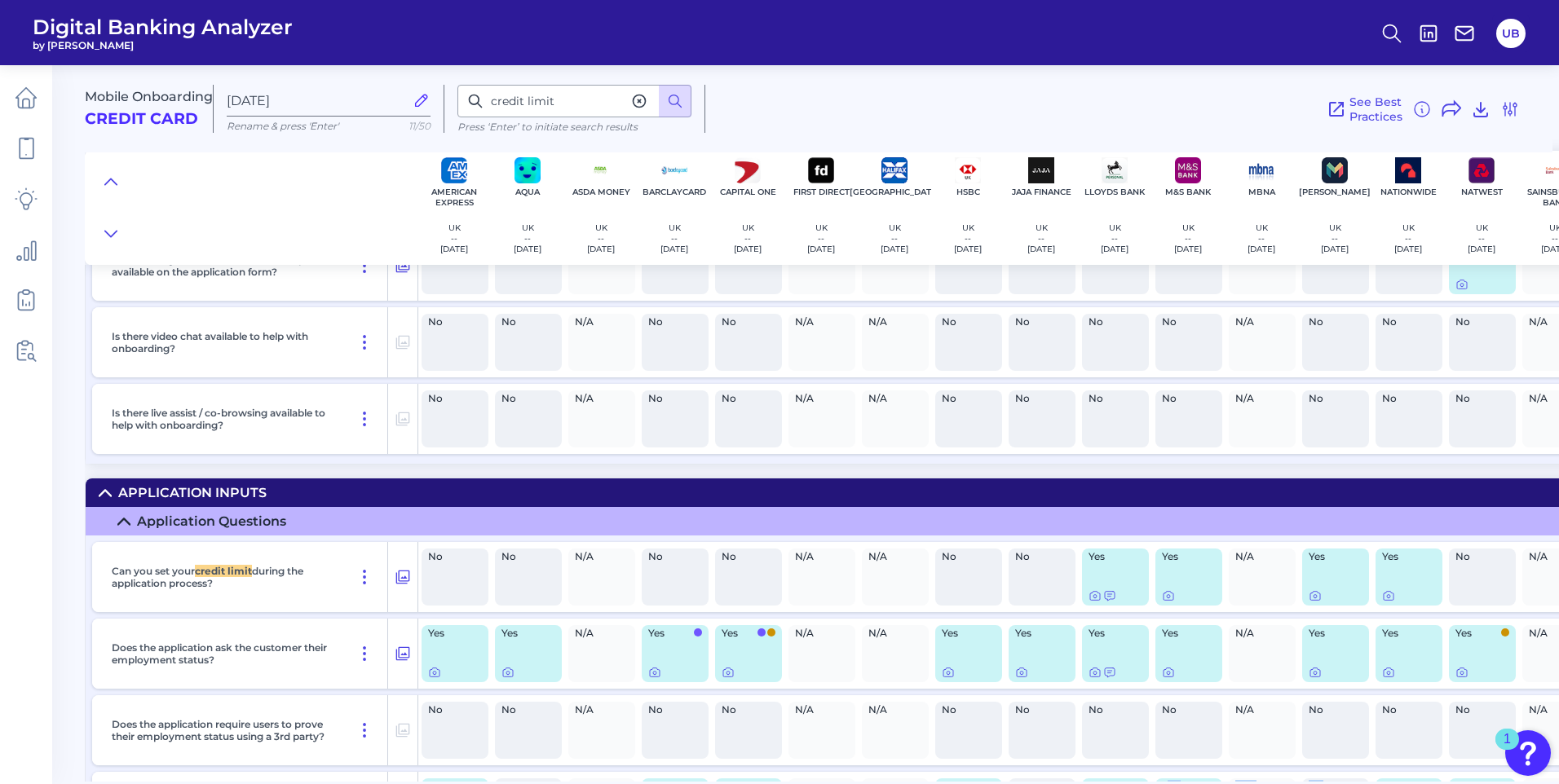
drag, startPoint x: 1166, startPoint y: 783, endPoint x: 1339, endPoint y: 780, distance: 173.0
click at [1339, 780] on main "Mobile Onboarding Credit Card [DATE] Rename & press 'Enter' 11/50 credit limit …" at bounding box center [780, 392] width 1559 height 784
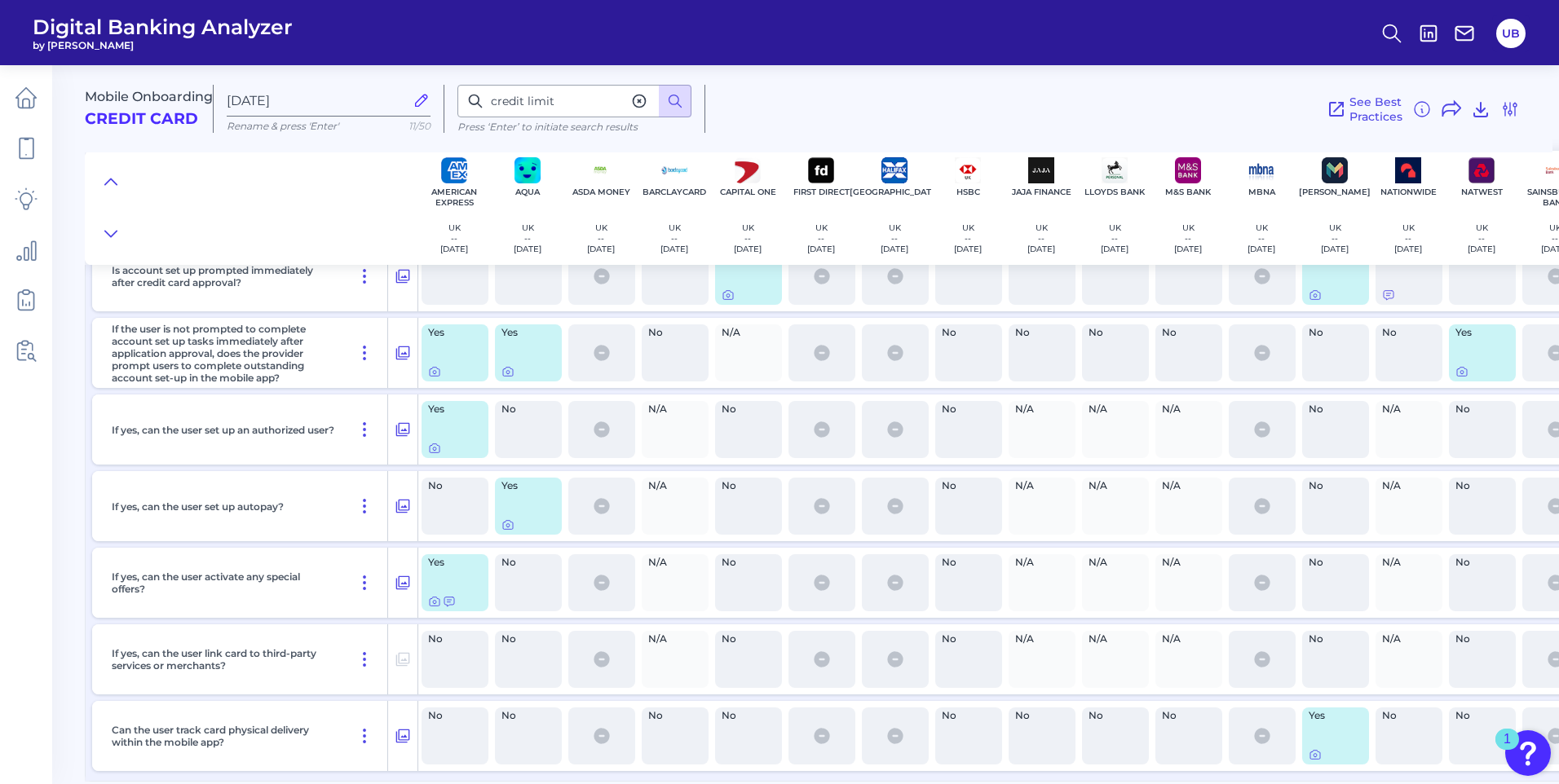
scroll to position [12888, 0]
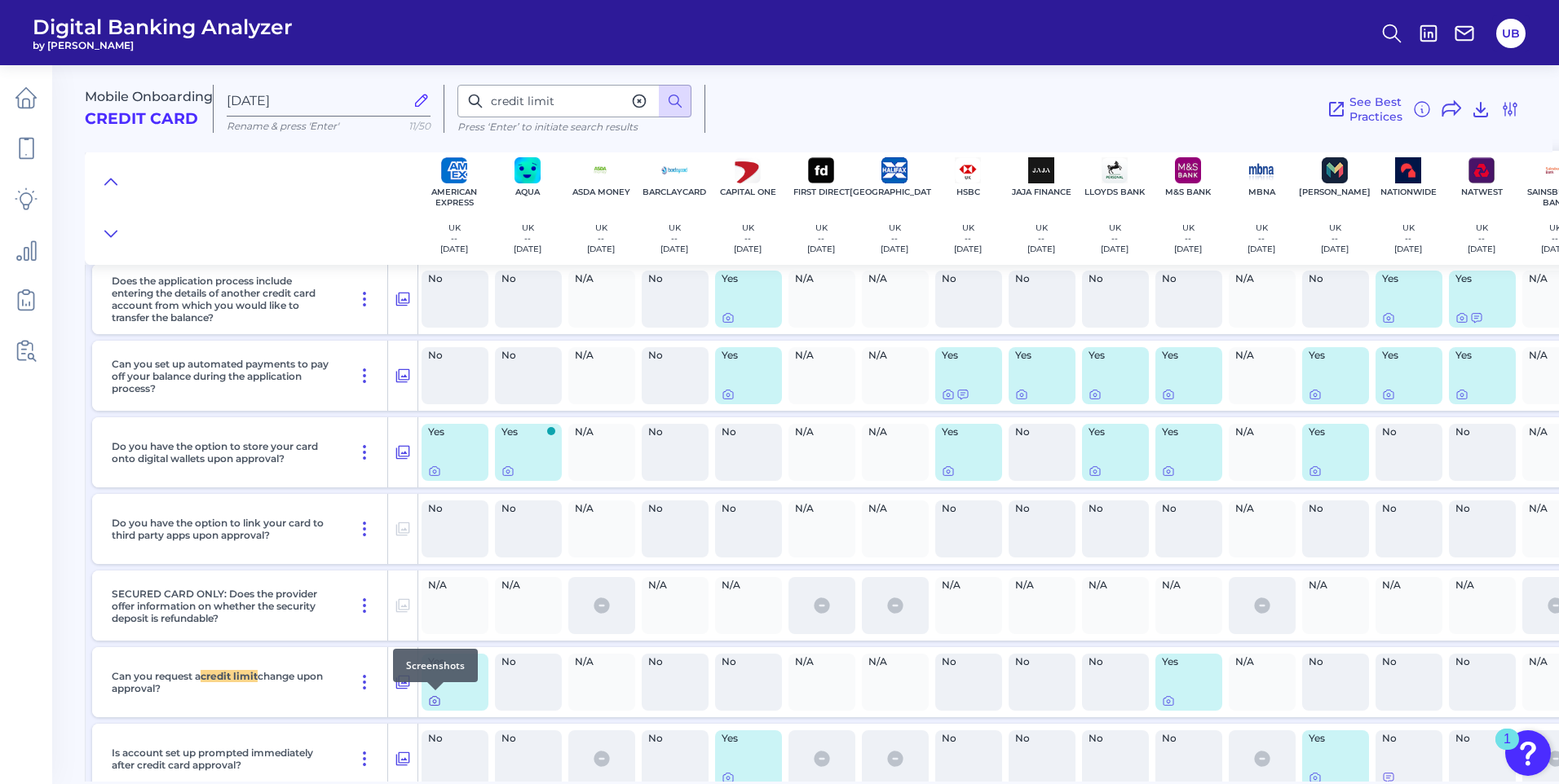
click at [430, 706] on icon at bounding box center [435, 701] width 13 height 13
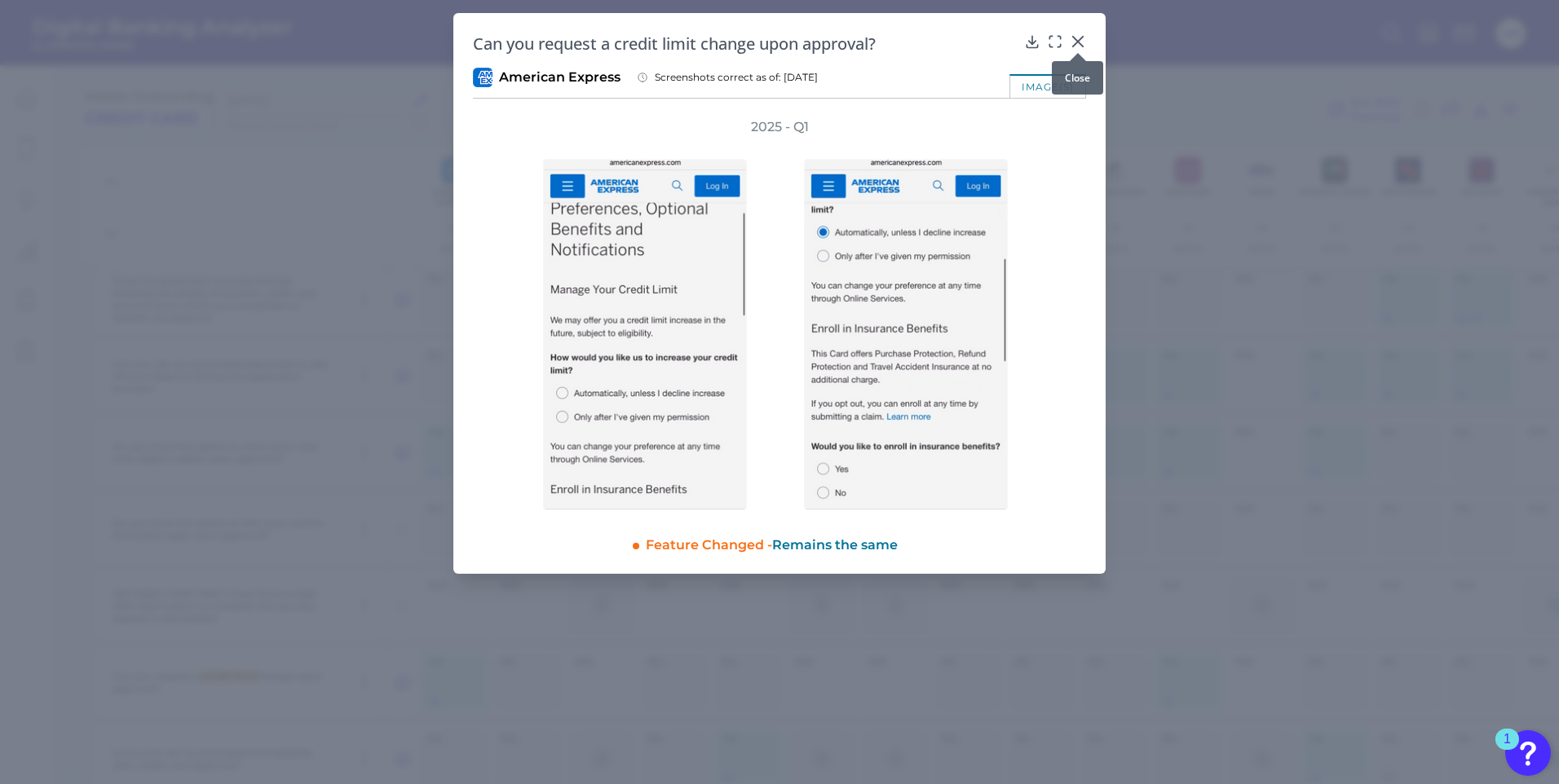
click at [1079, 39] on icon at bounding box center [1078, 42] width 17 height 17
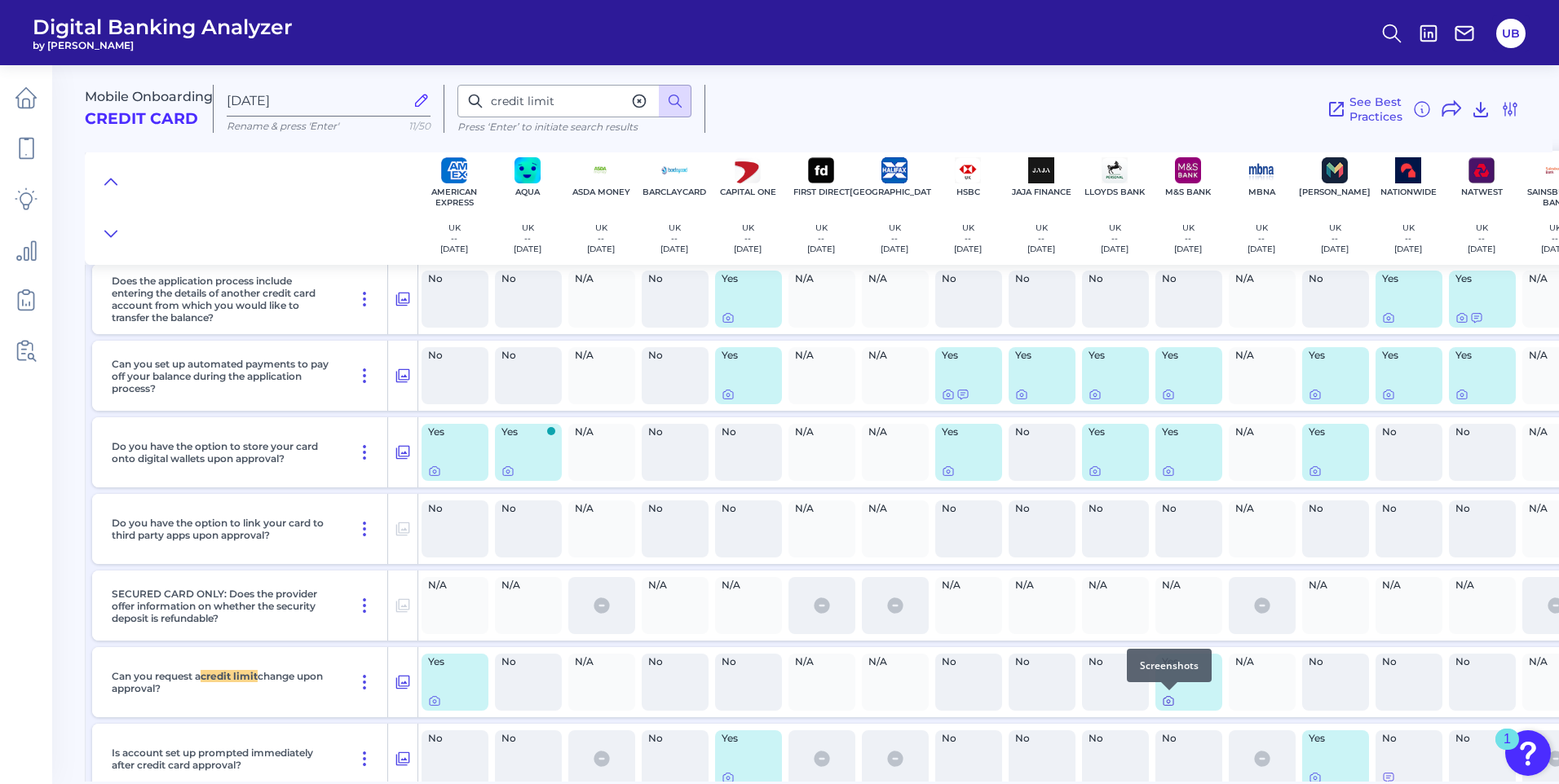
click at [1164, 706] on icon at bounding box center [1168, 701] width 13 height 13
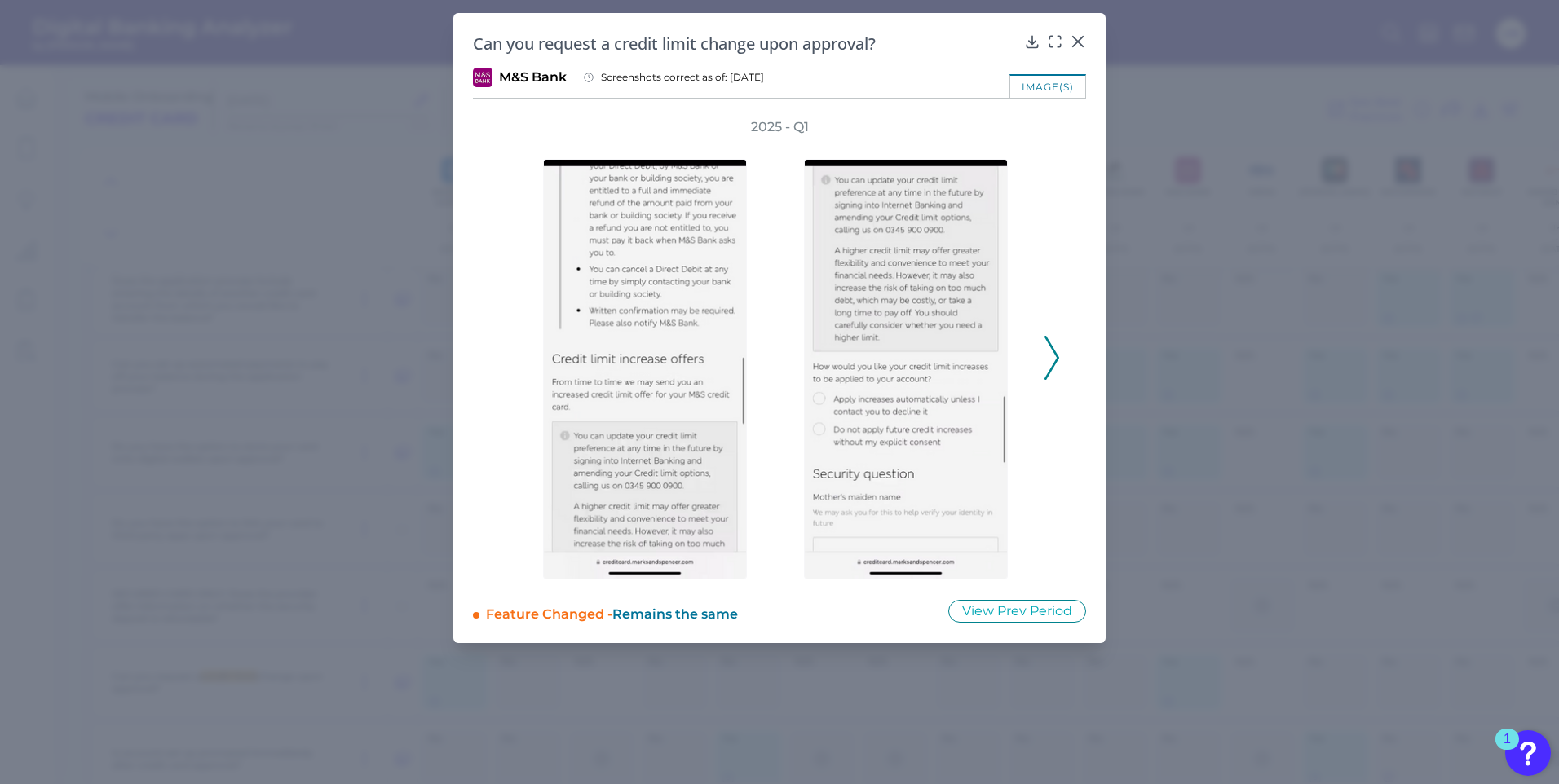
click at [1051, 371] on polyline at bounding box center [1051, 357] width 12 height 42
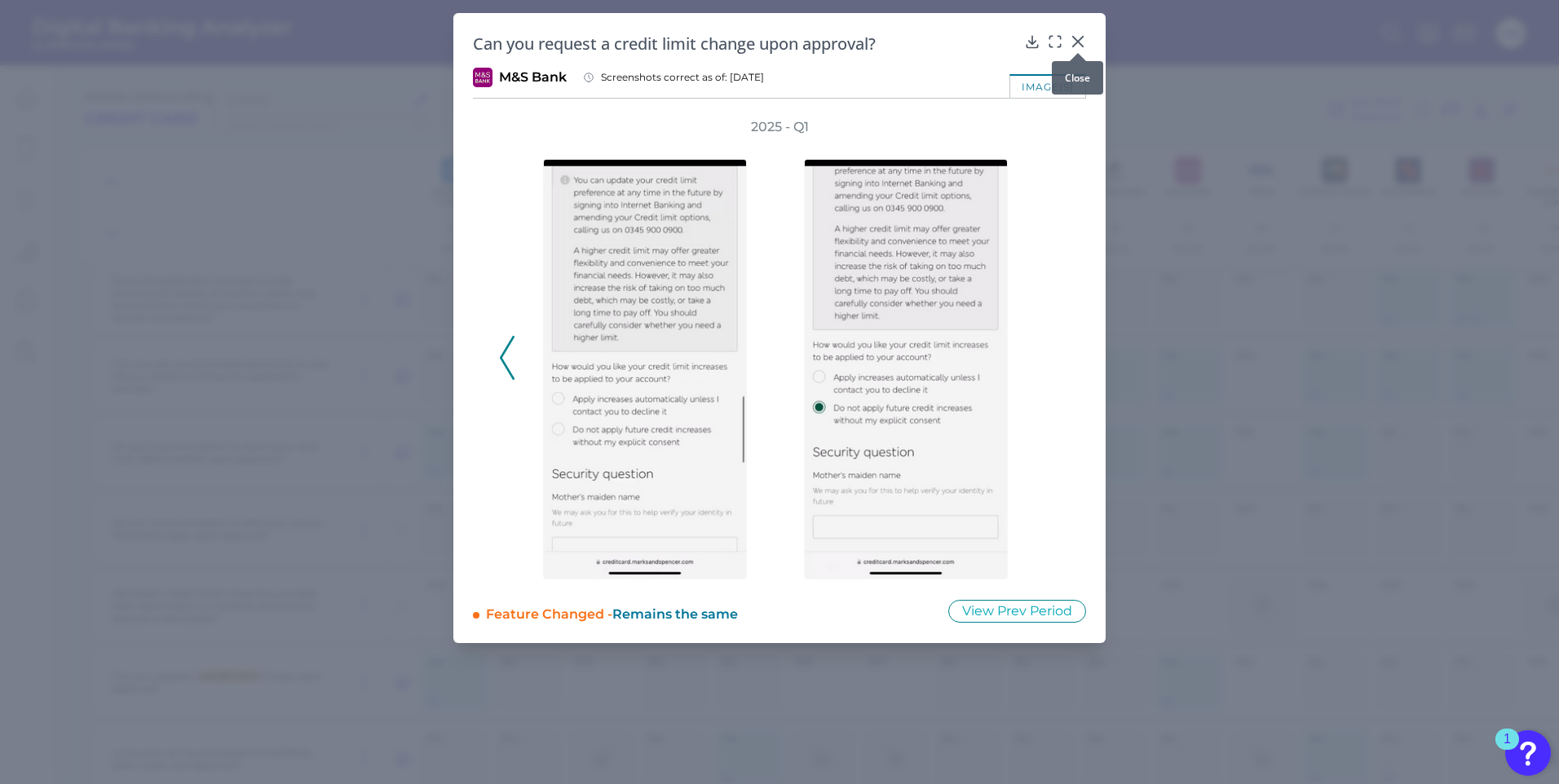
click at [1078, 43] on icon at bounding box center [1078, 42] width 17 height 17
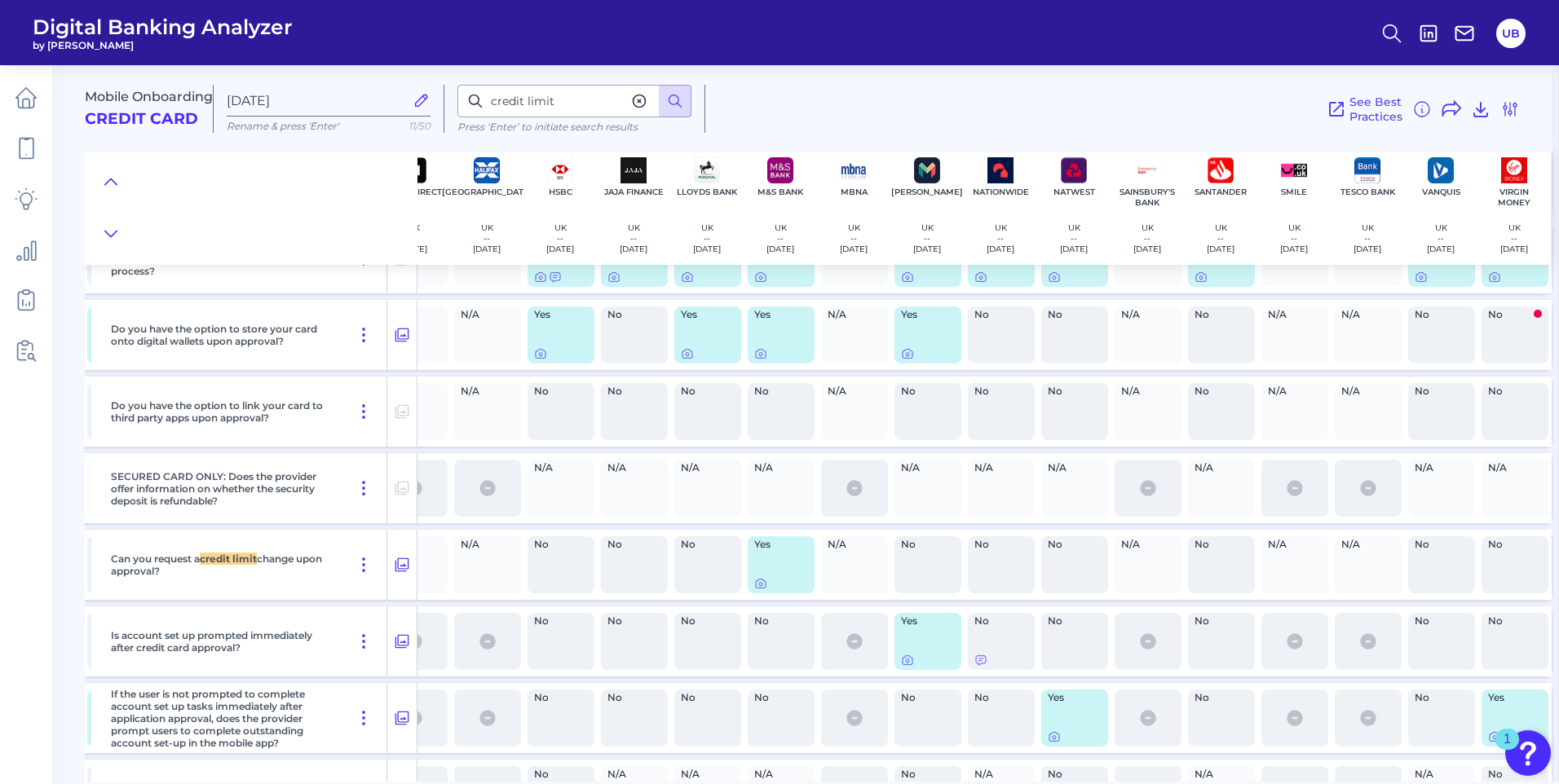
scroll to position [12969, 415]
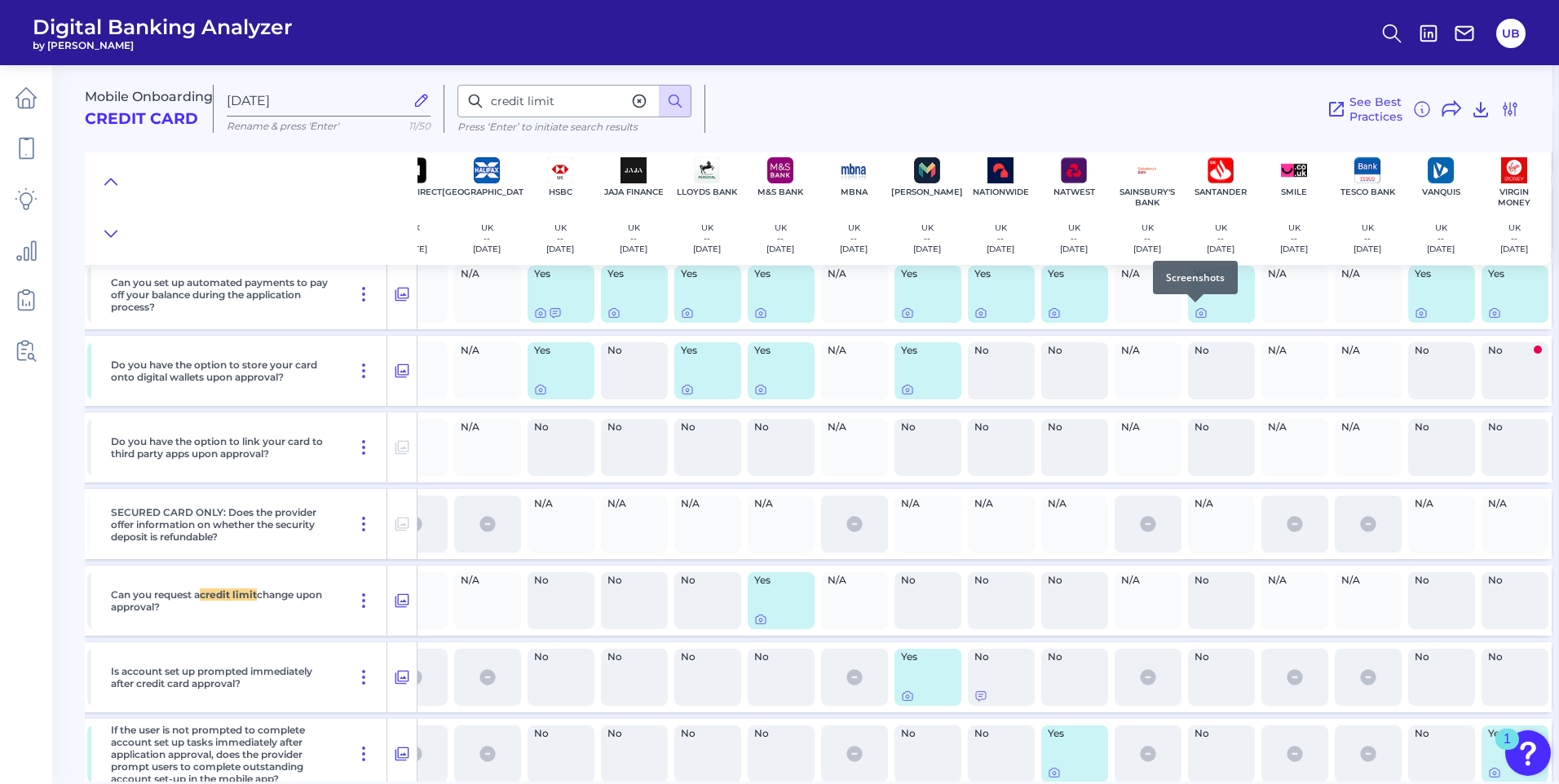
click at [1197, 310] on div at bounding box center [1196, 303] width 17 height 17
click at [1195, 312] on icon at bounding box center [1202, 313] width 13 height 13
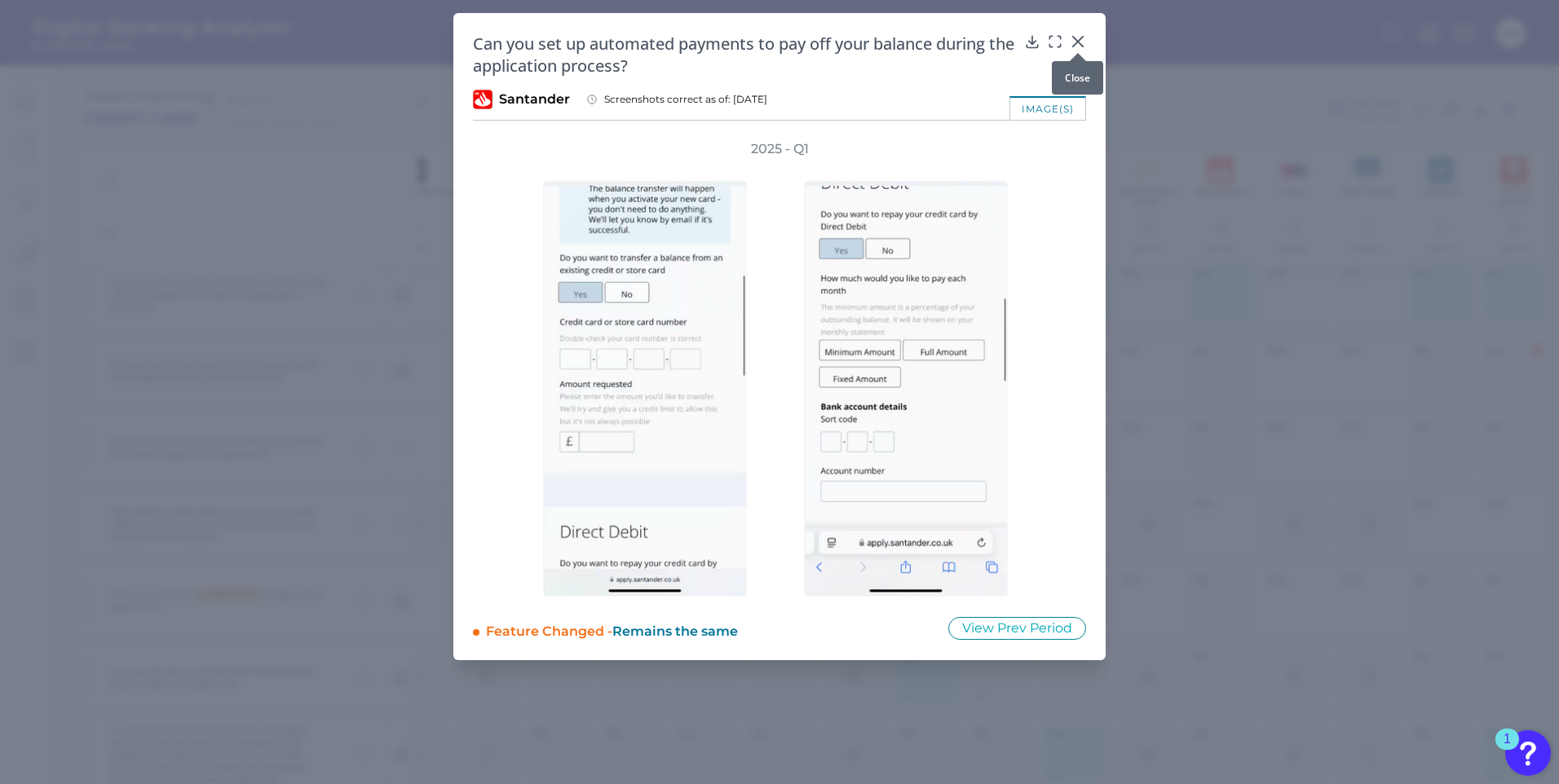
click at [1077, 40] on icon at bounding box center [1078, 42] width 10 height 10
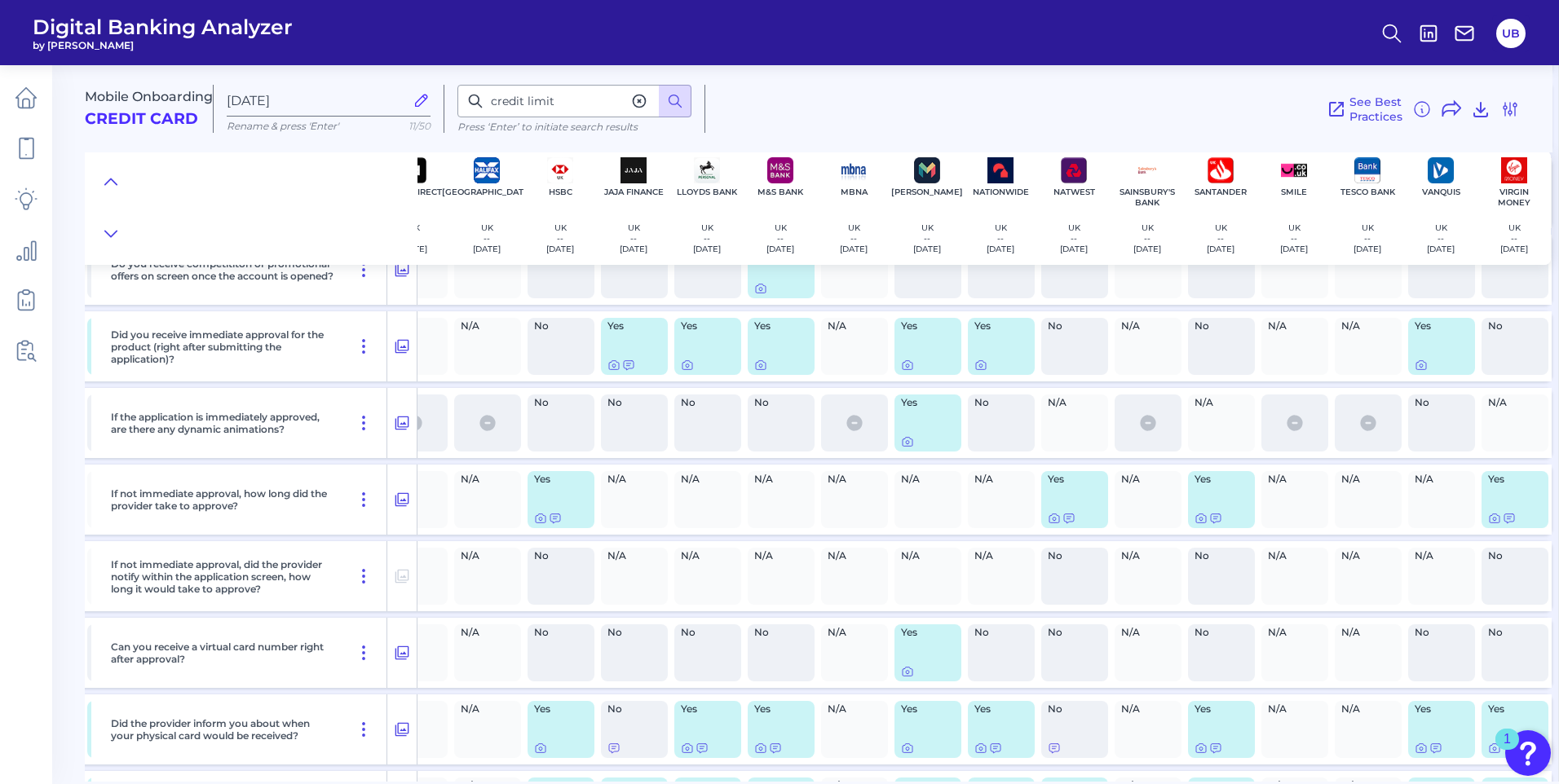
scroll to position [9789, 415]
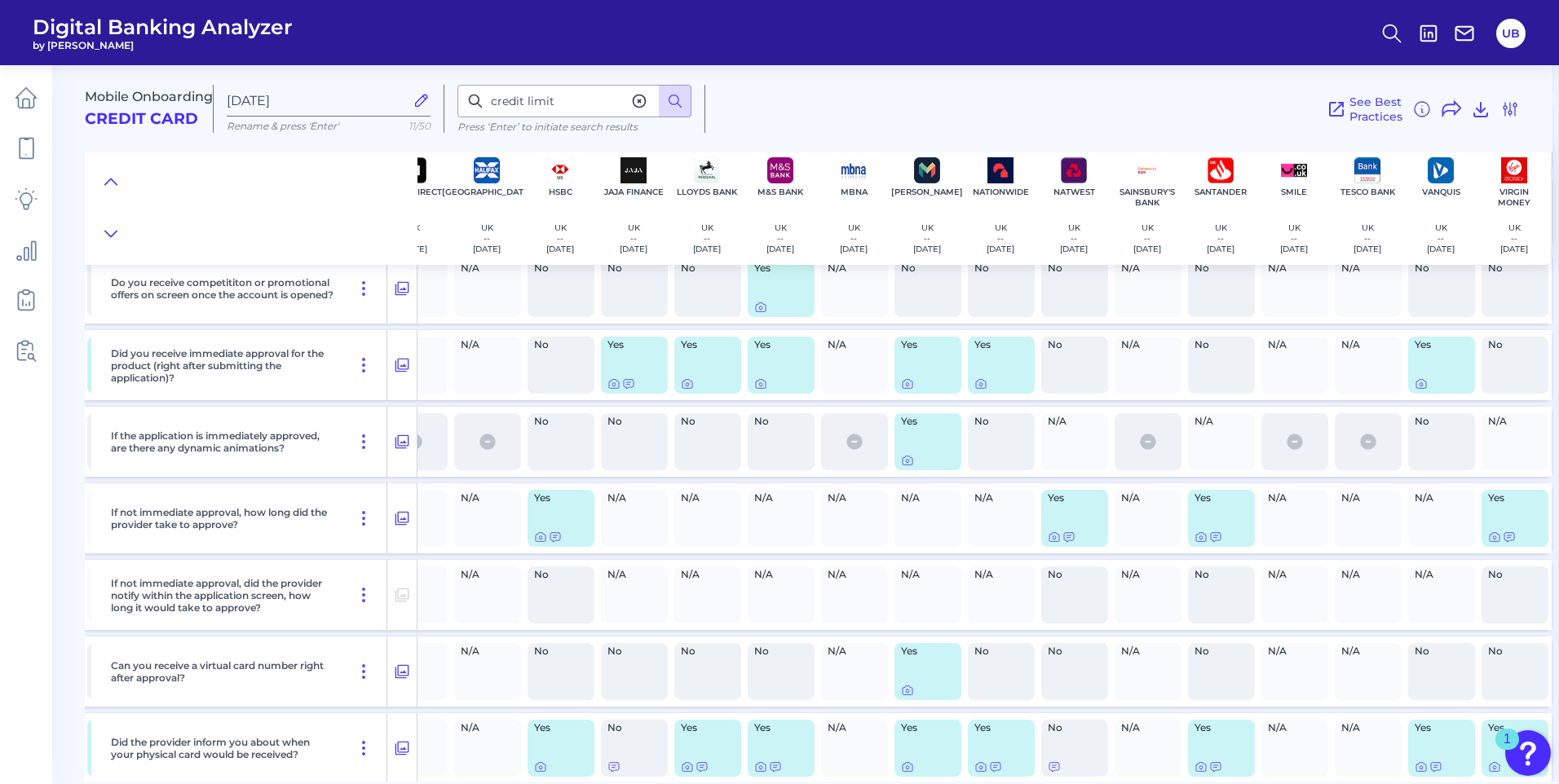
click at [295, 775] on div "Did the provider inform you about when your physical card would be received?" at bounding box center [246, 749] width 283 height 70
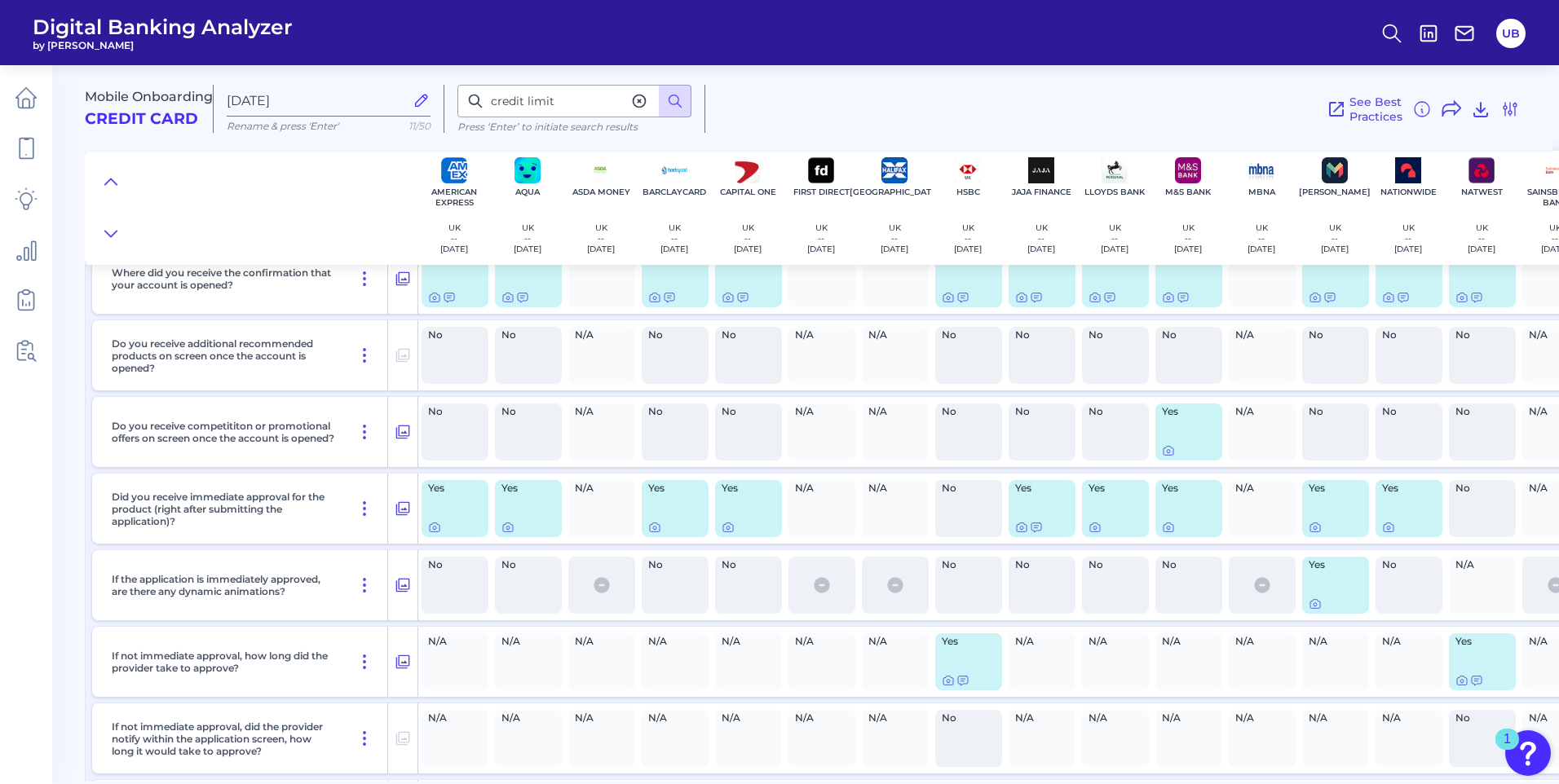
scroll to position [9300, 0]
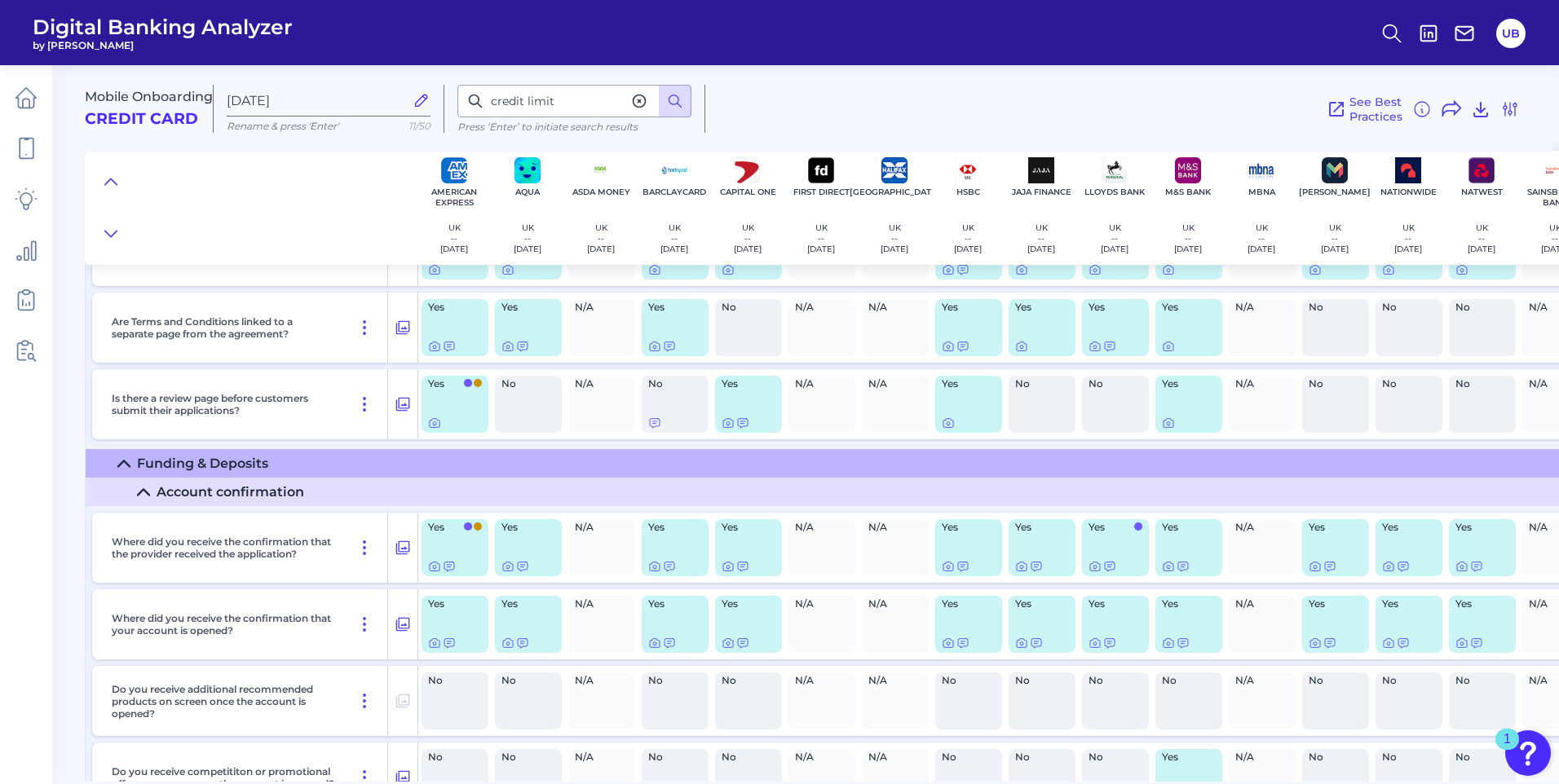
click at [125, 457] on icon at bounding box center [124, 464] width 13 height 13
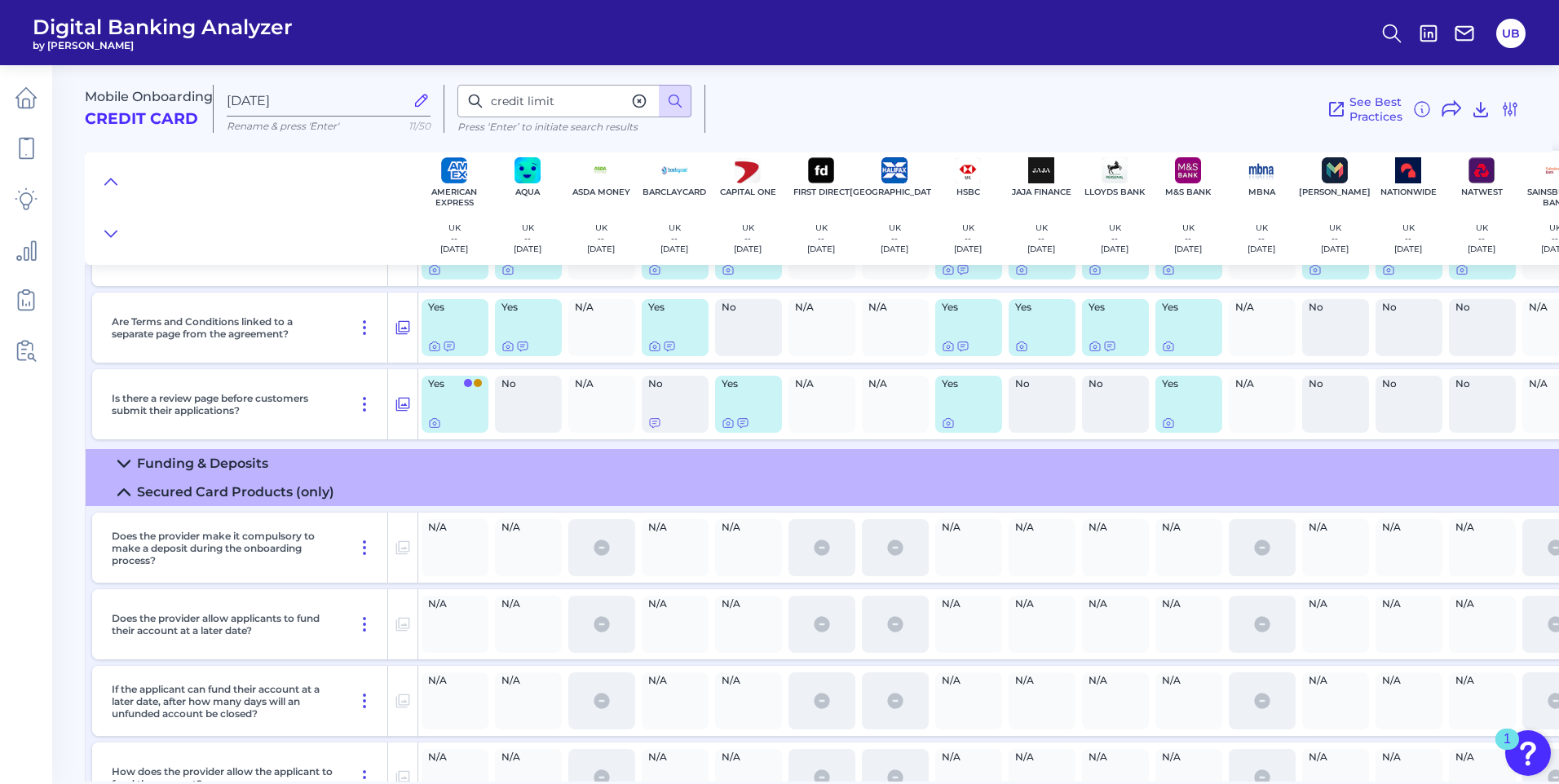
click at [122, 494] on icon at bounding box center [124, 492] width 13 height 13
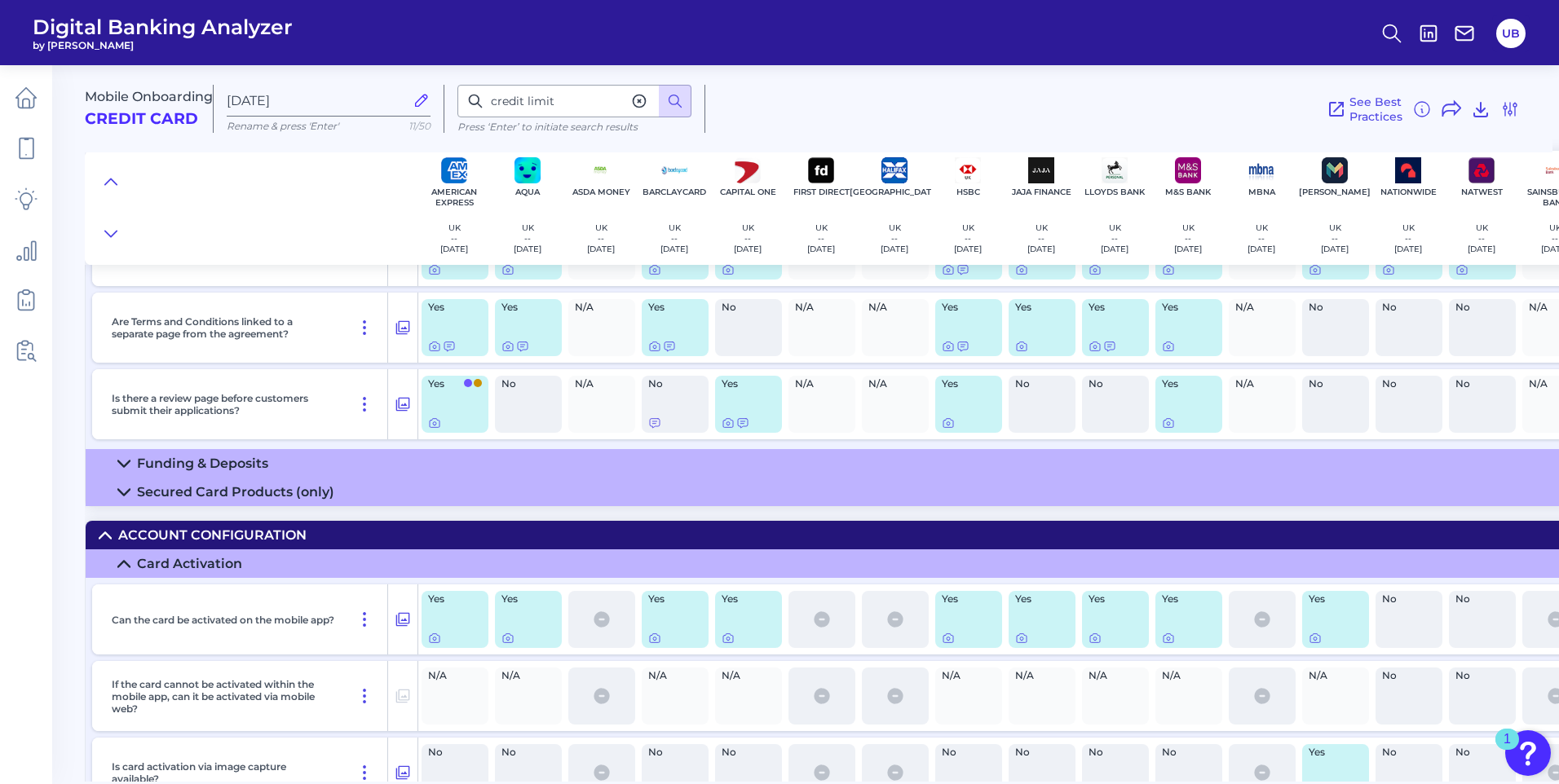
click at [105, 537] on icon at bounding box center [105, 536] width 13 height 13
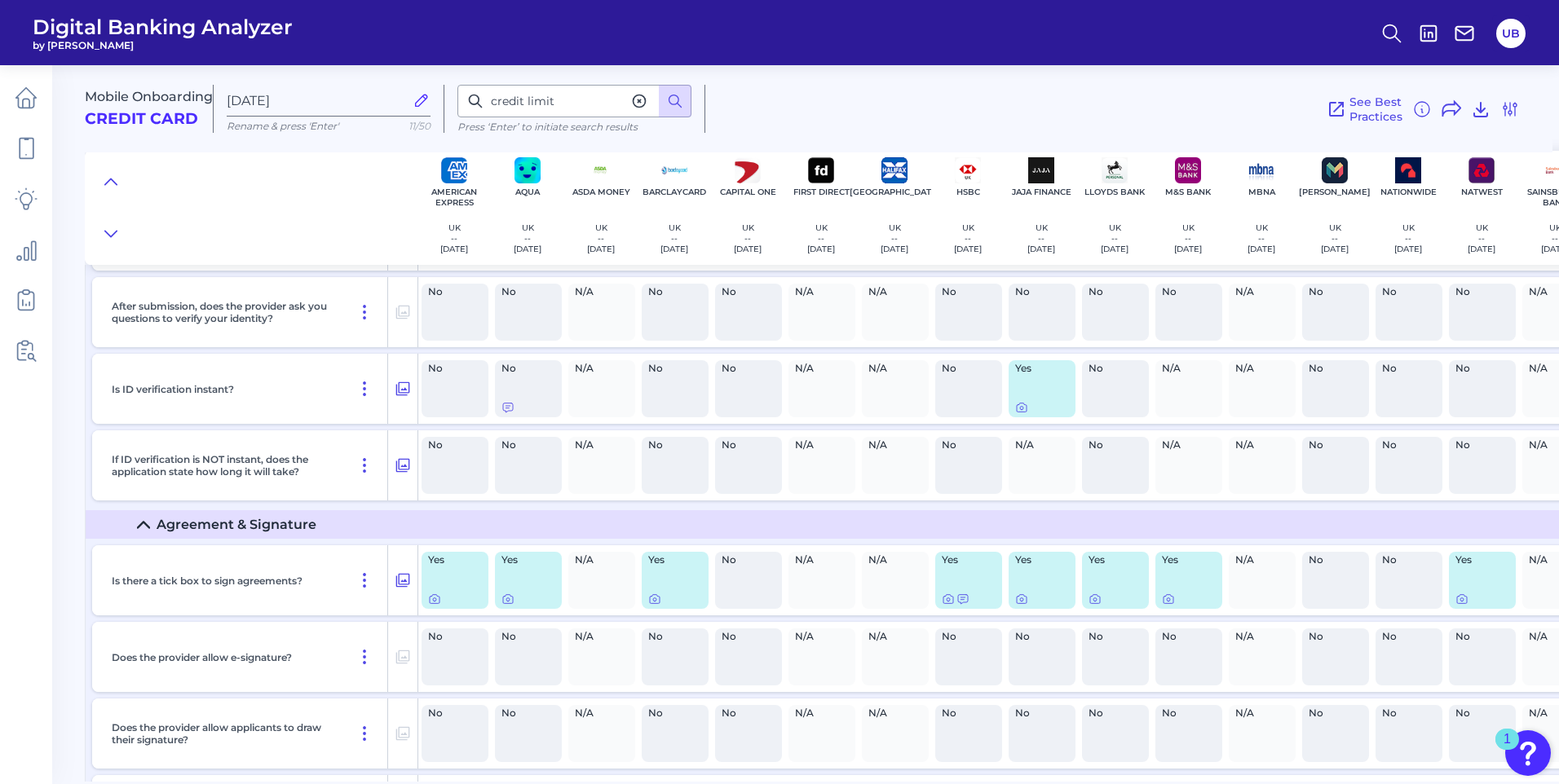
scroll to position [8585, 0]
click at [140, 528] on icon at bounding box center [143, 526] width 13 height 13
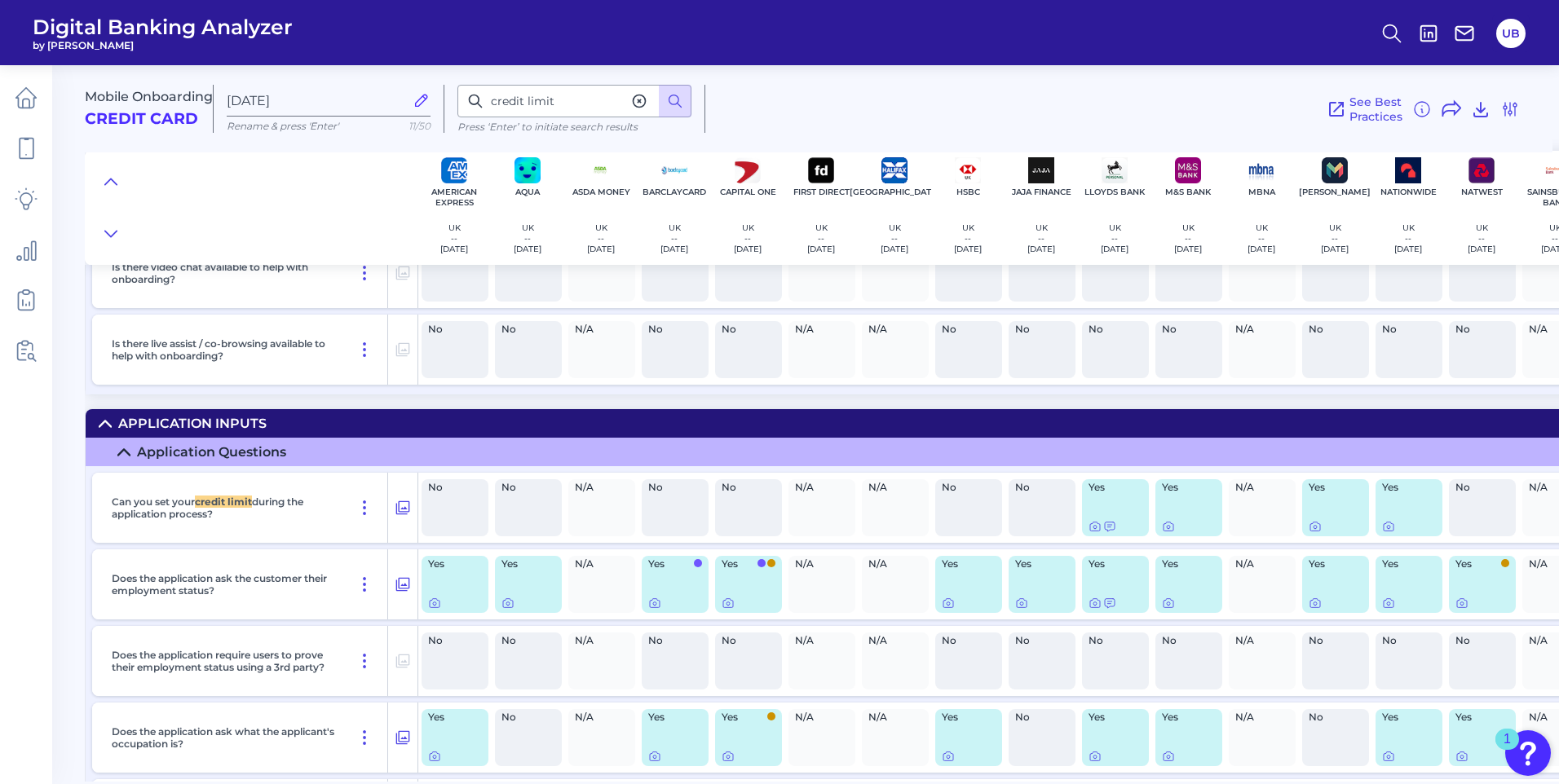
scroll to position [5843, 0]
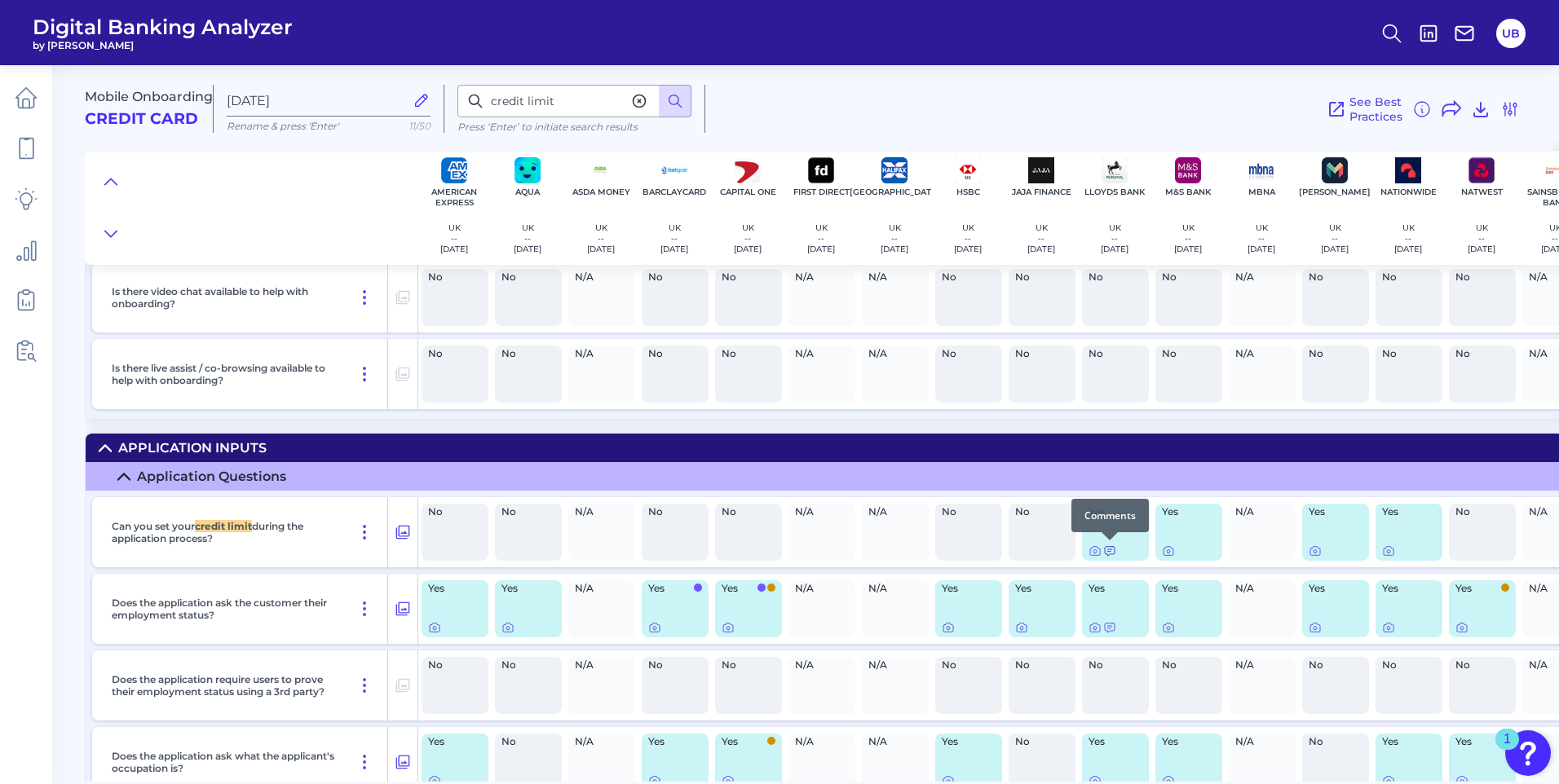
click at [1108, 549] on icon at bounding box center [1109, 551] width 10 height 9
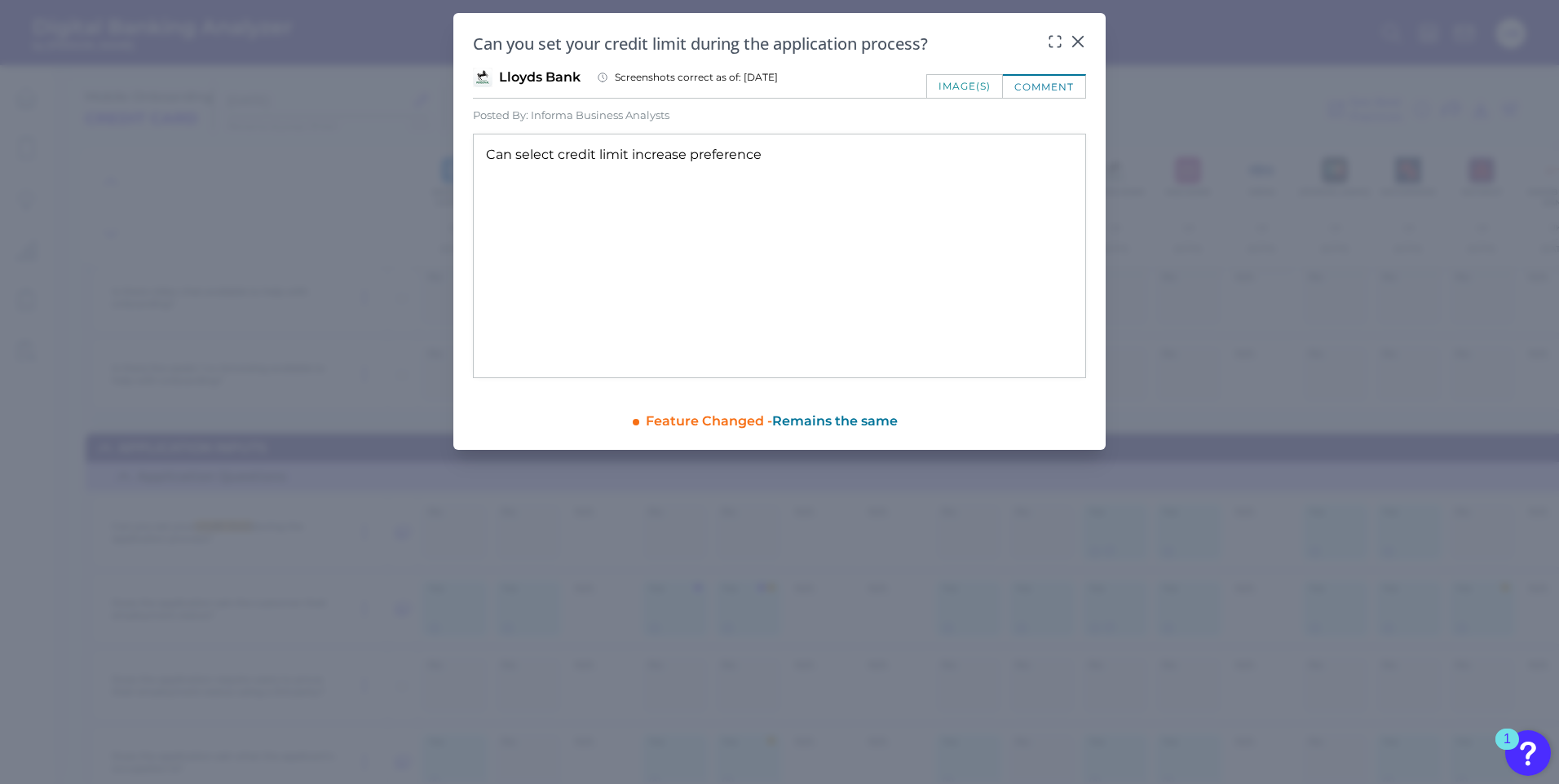
click at [958, 87] on div "image(s)" at bounding box center [964, 86] width 77 height 24
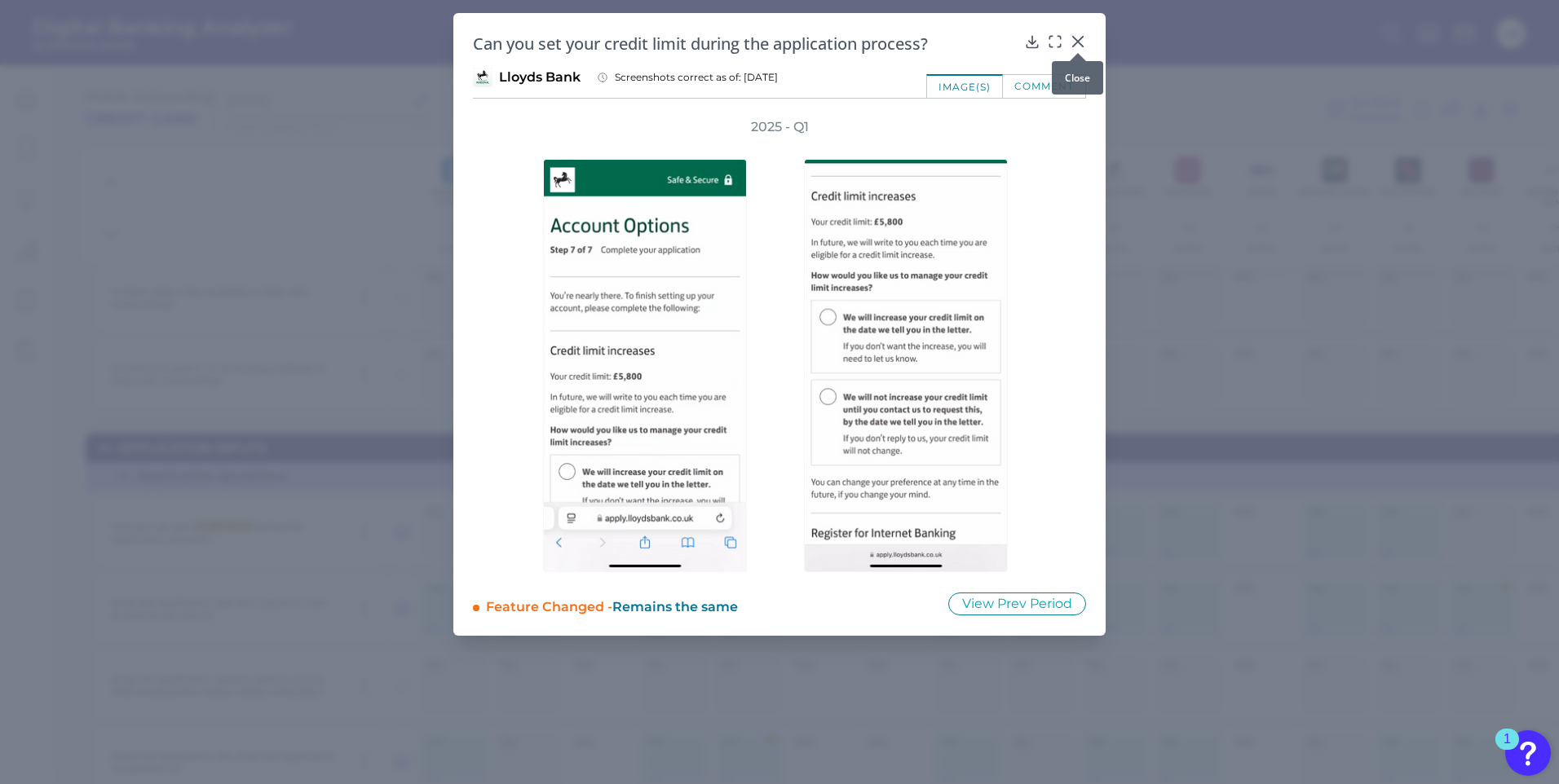
click at [1073, 38] on icon at bounding box center [1078, 42] width 10 height 10
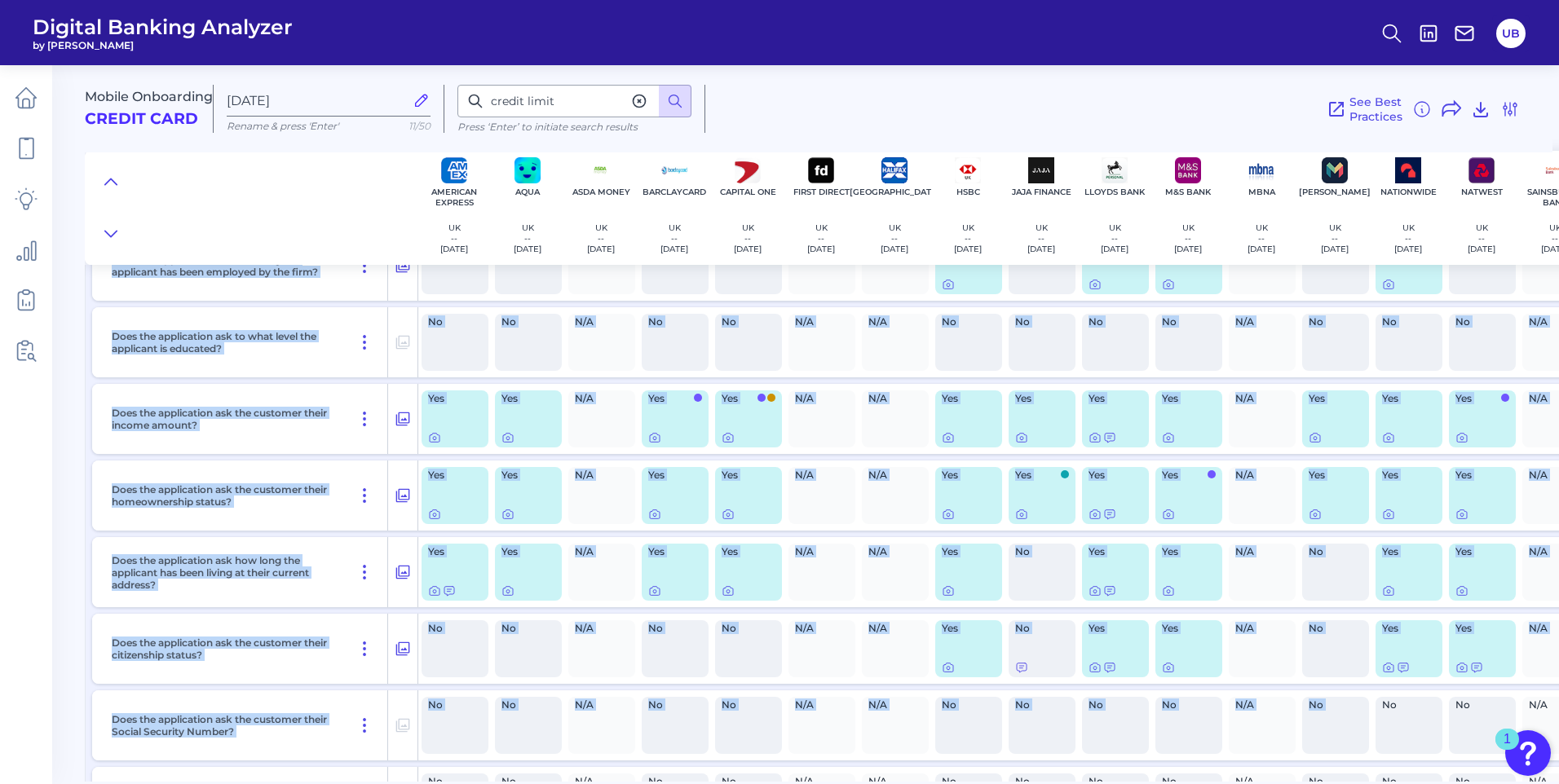
drag, startPoint x: 1214, startPoint y: 774, endPoint x: 1365, endPoint y: 778, distance: 151.1
click at [1365, 778] on div "Mobile Onboarding Credit Card [DATE] Rename & press 'Enter' 11/50 credit limit …" at bounding box center [822, 416] width 1474 height 729
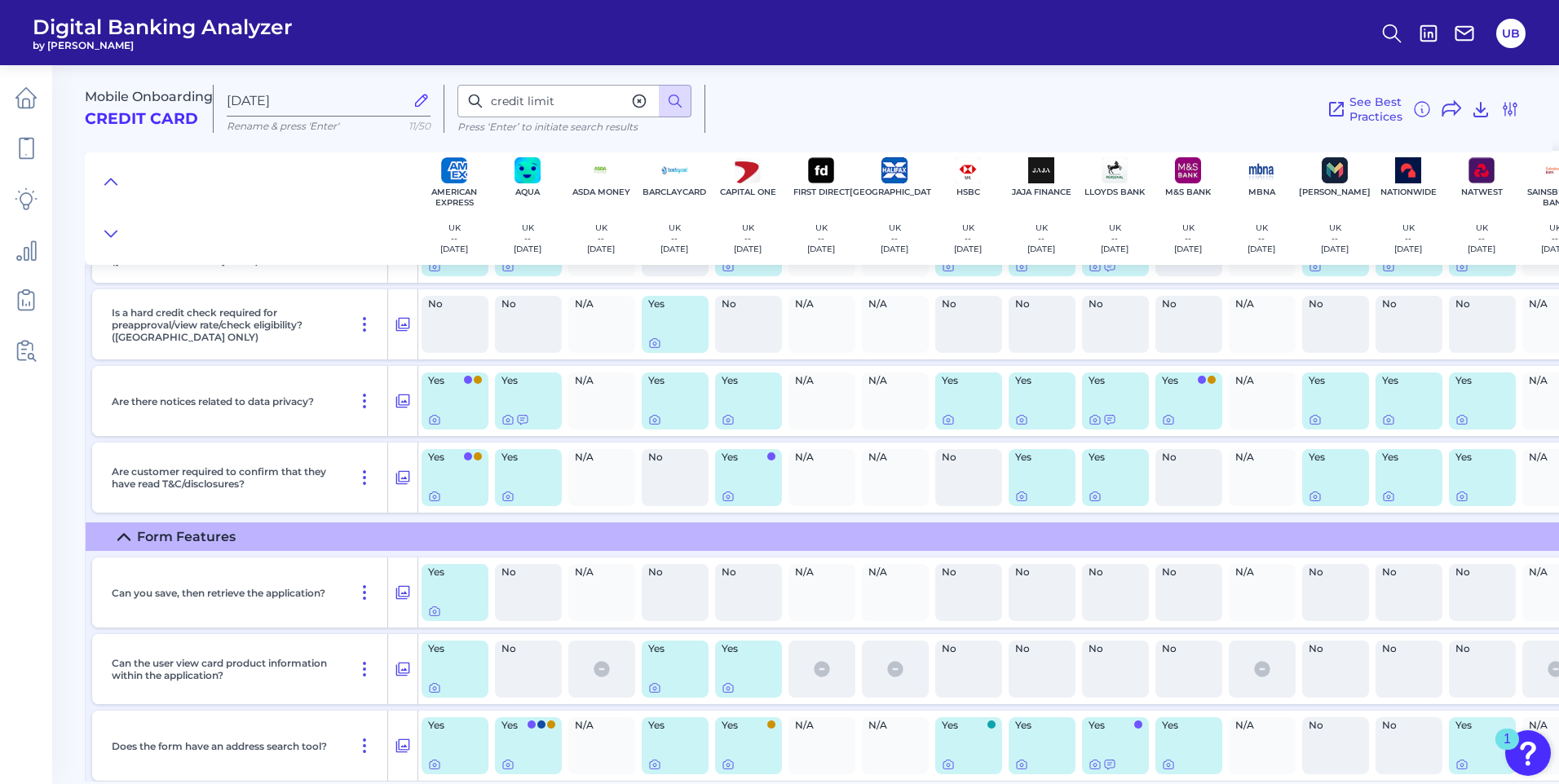
scroll to position [3416, 0]
